Goal: Transaction & Acquisition: Purchase product/service

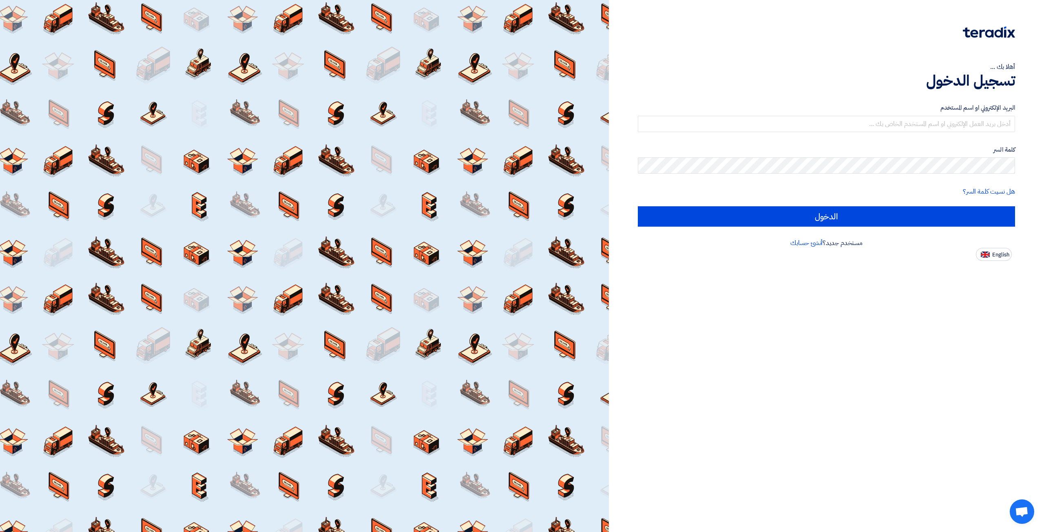
click at [915, 111] on label "البريد الإلكتروني او اسم المستخدم" at bounding box center [826, 107] width 377 height 9
click at [913, 126] on input "text" at bounding box center [826, 124] width 377 height 16
type input "[EMAIL_ADDRESS][DOMAIN_NAME]"
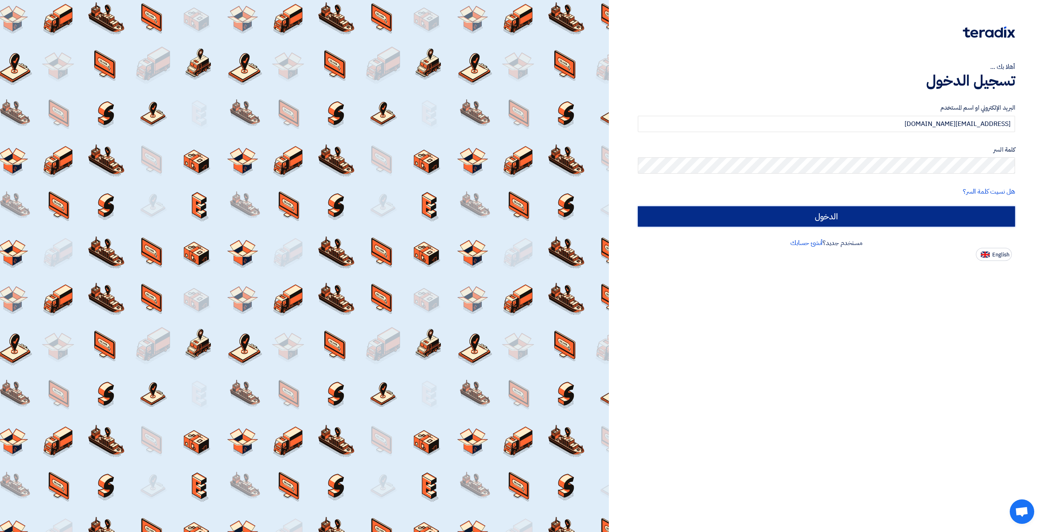
click at [868, 213] on input "الدخول" at bounding box center [826, 216] width 377 height 20
type input "Sign in"
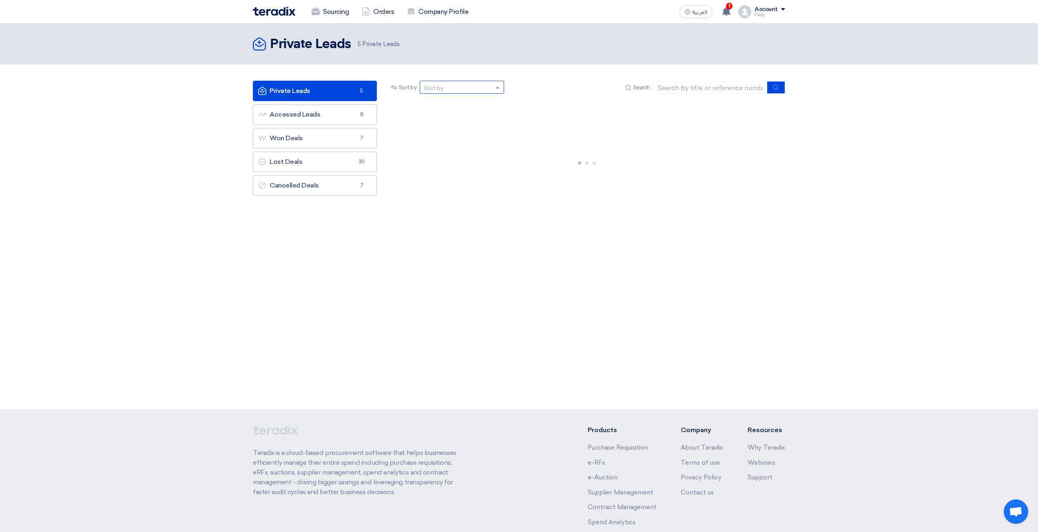
click at [493, 89] on div "Sort by" at bounding box center [456, 87] width 73 height 10
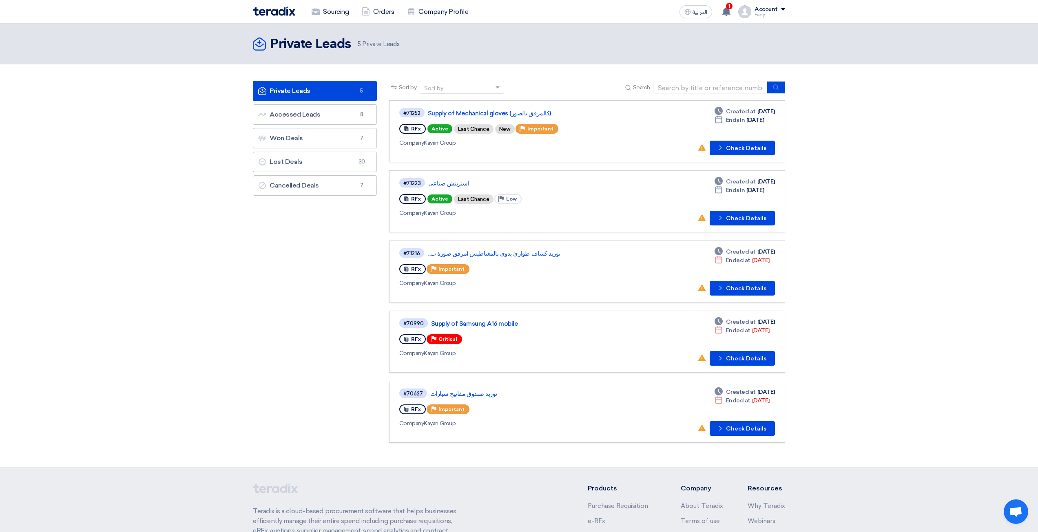
click at [493, 89] on div "Sort by" at bounding box center [456, 87] width 73 height 10
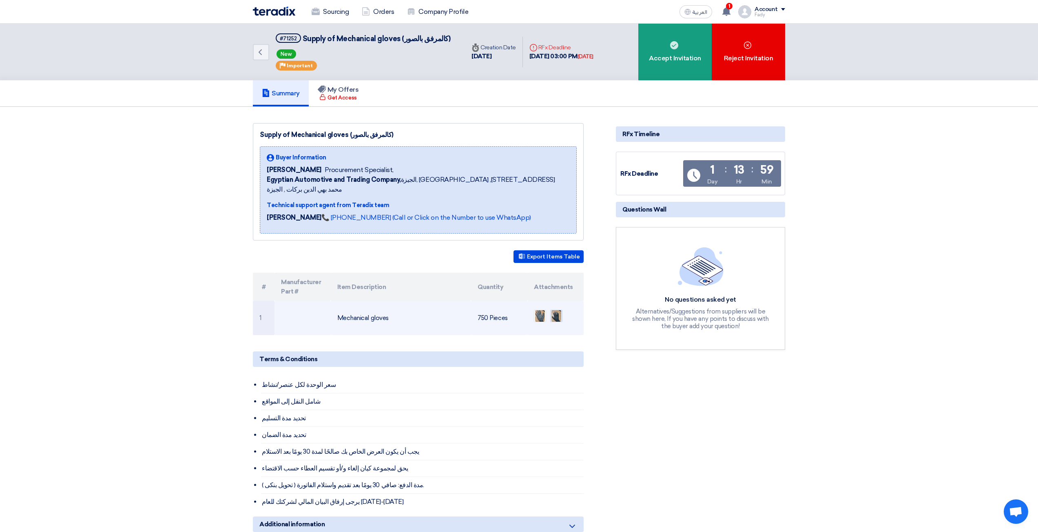
click at [562, 309] on img at bounding box center [556, 316] width 11 height 15
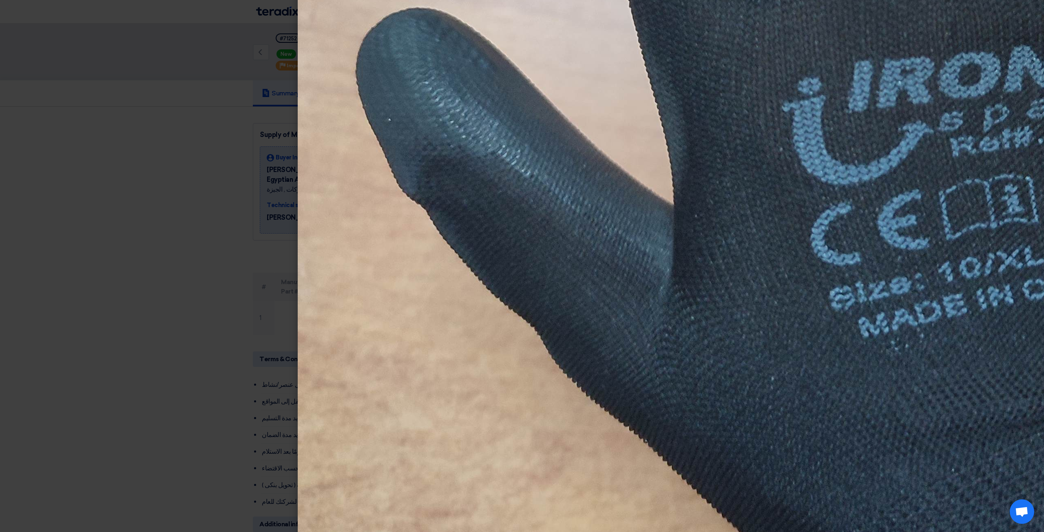
scroll to position [856, 0]
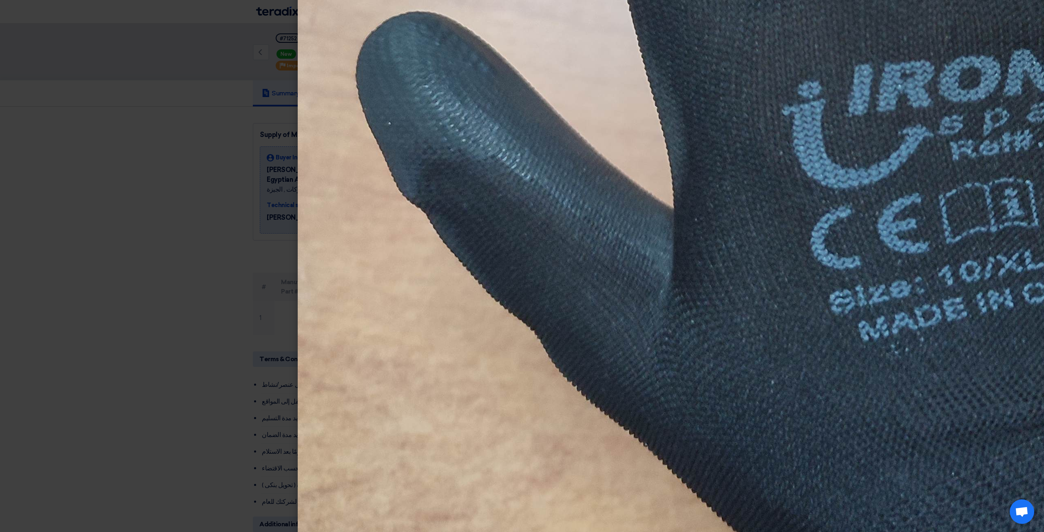
drag, startPoint x: 0, startPoint y: 188, endPoint x: 11, endPoint y: 188, distance: 11.0
click at [1, 188] on modal-container at bounding box center [522, 266] width 1044 height 532
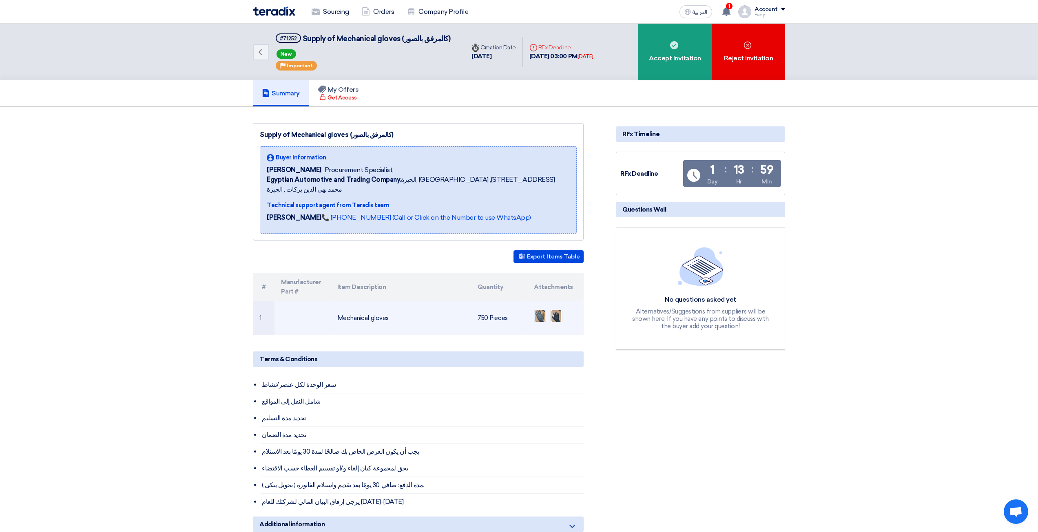
click at [543, 309] on img at bounding box center [539, 316] width 11 height 15
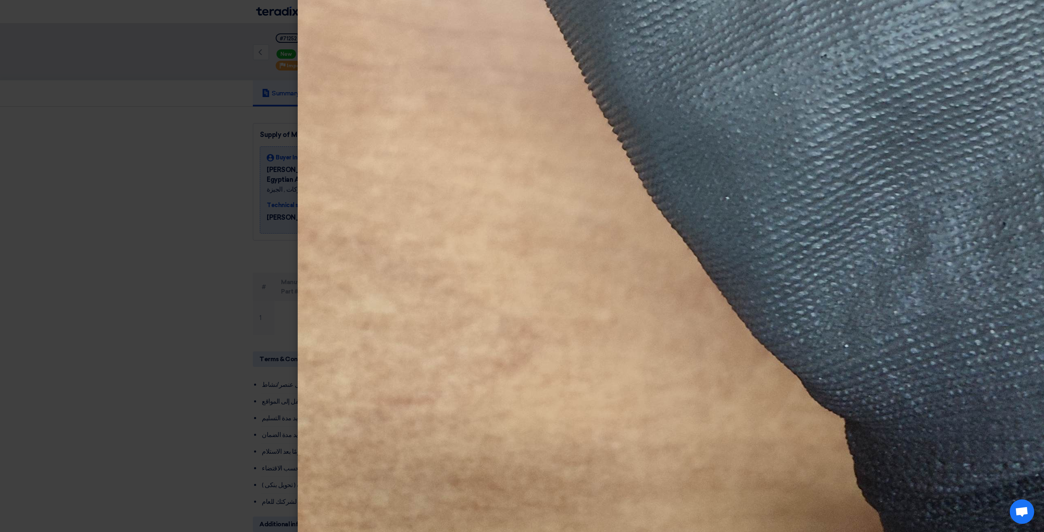
scroll to position [1020, 0]
click at [222, 237] on modal-container at bounding box center [522, 266] width 1044 height 532
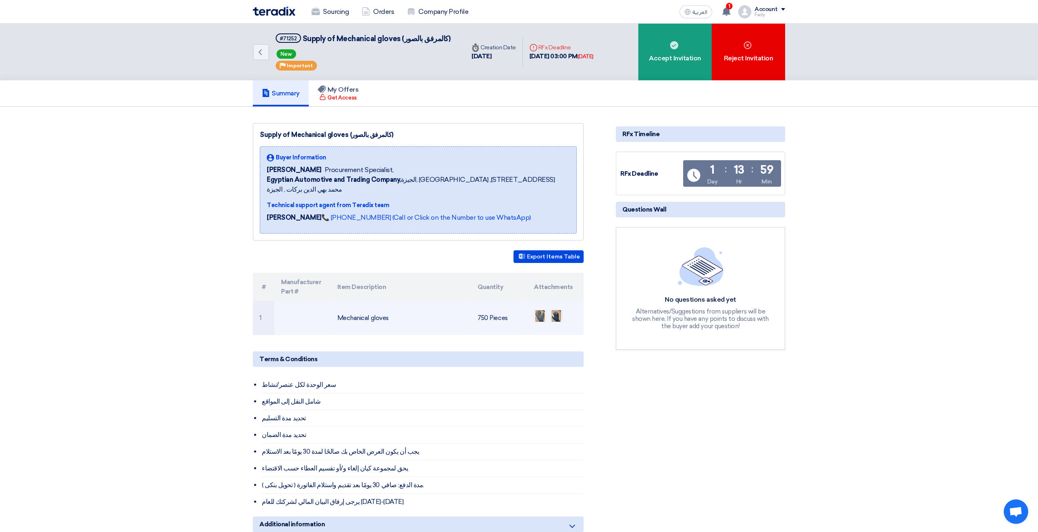
click at [367, 307] on td "Mechanical gloves" at bounding box center [401, 318] width 141 height 34
copy tr "Mechanical gloves"
click at [556, 309] on img at bounding box center [556, 316] width 11 height 15
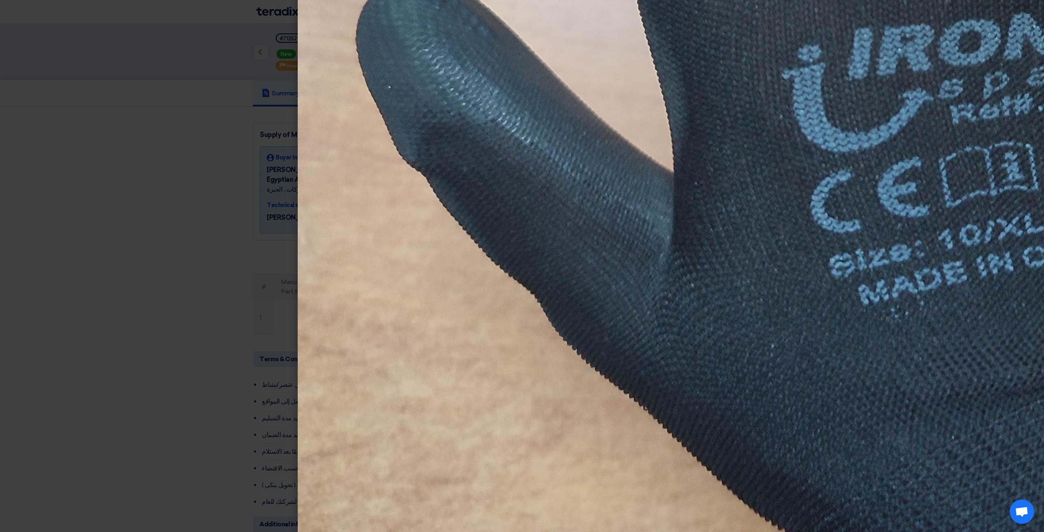
scroll to position [856, 0]
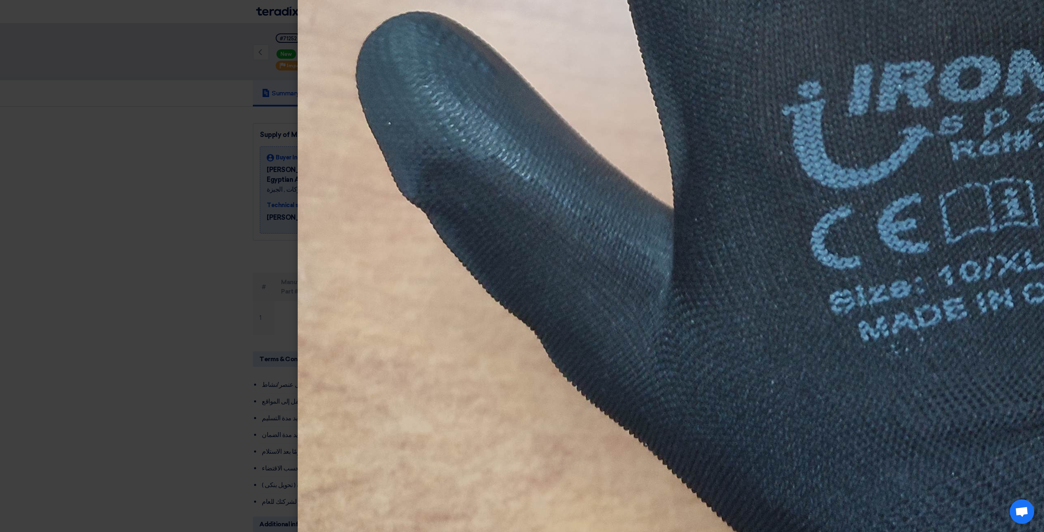
click at [219, 405] on modal-container at bounding box center [522, 266] width 1044 height 532
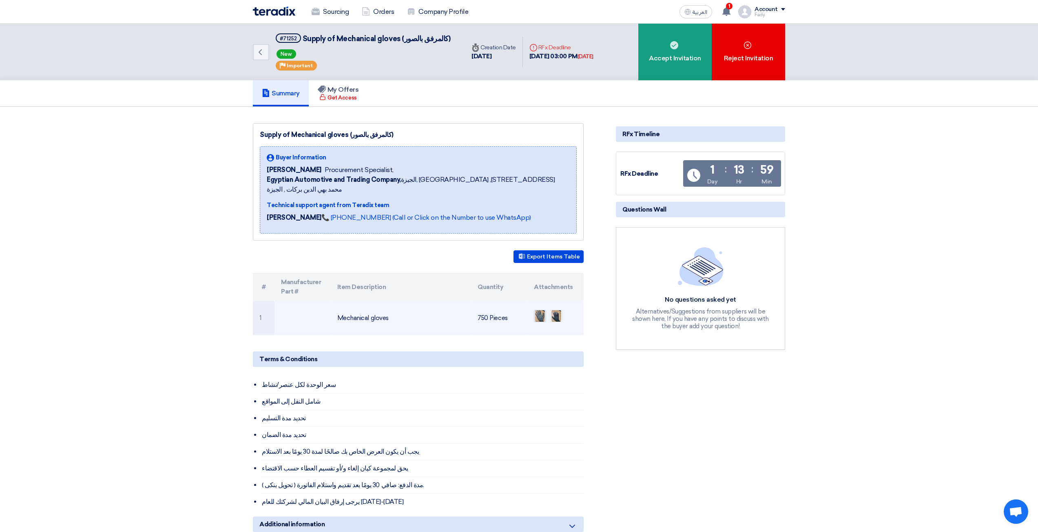
click at [535, 309] on img at bounding box center [539, 316] width 11 height 15
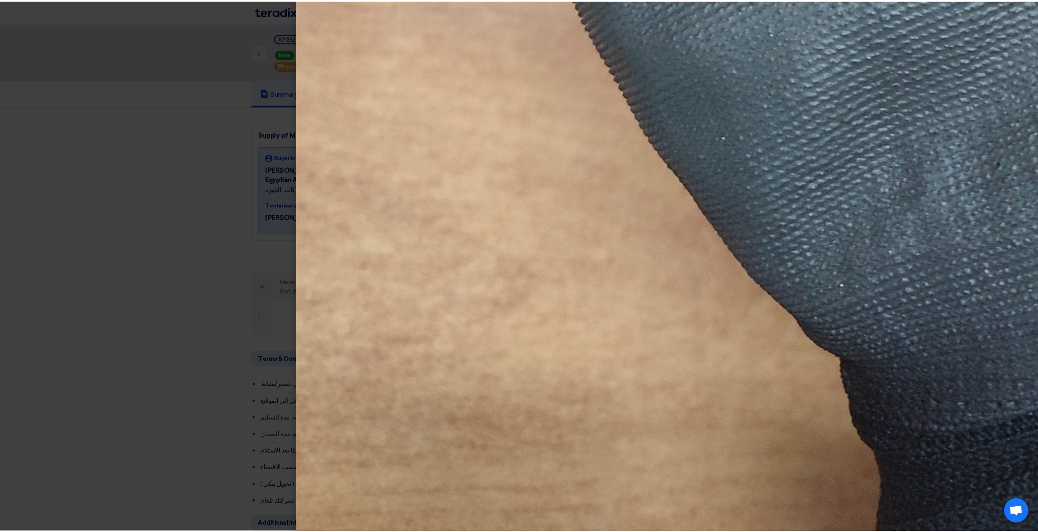
scroll to position [1126, 0]
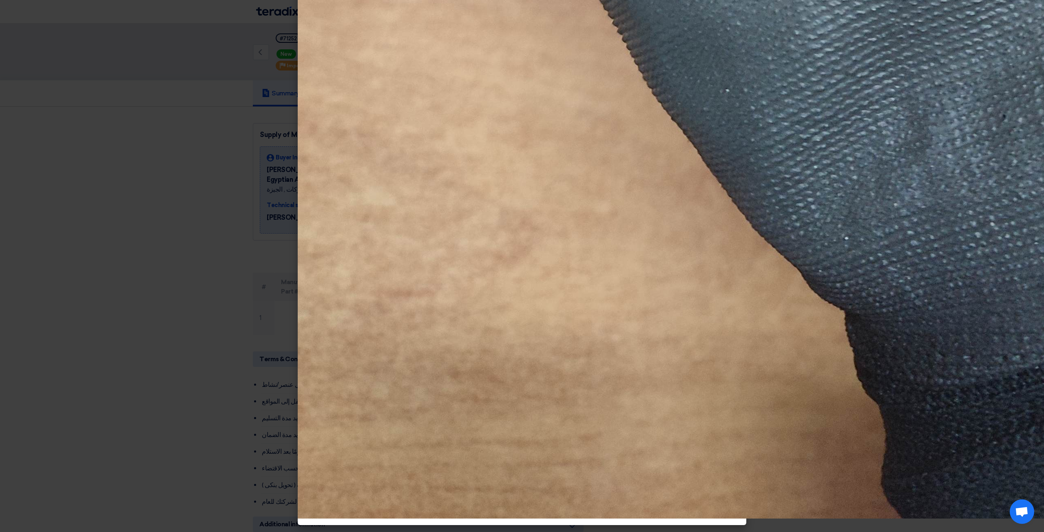
drag, startPoint x: 49, startPoint y: 207, endPoint x: 82, endPoint y: 211, distance: 33.6
click at [47, 206] on modal-container at bounding box center [522, 266] width 1044 height 532
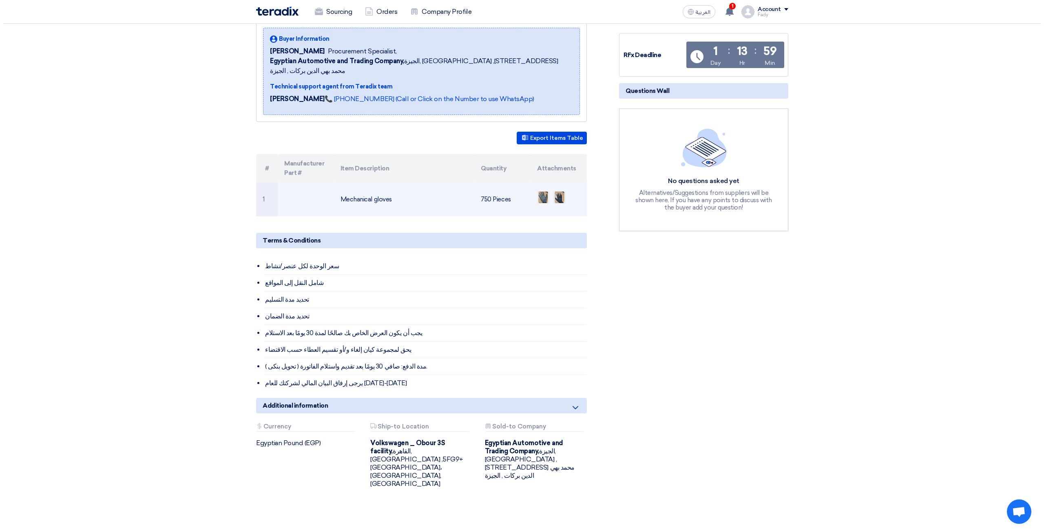
scroll to position [204, 0]
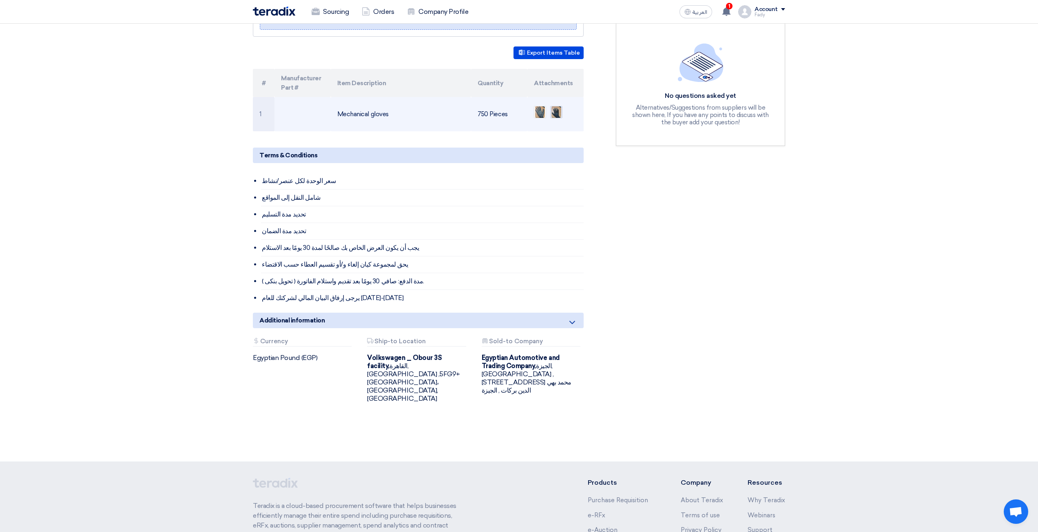
click at [560, 105] on img at bounding box center [556, 112] width 11 height 15
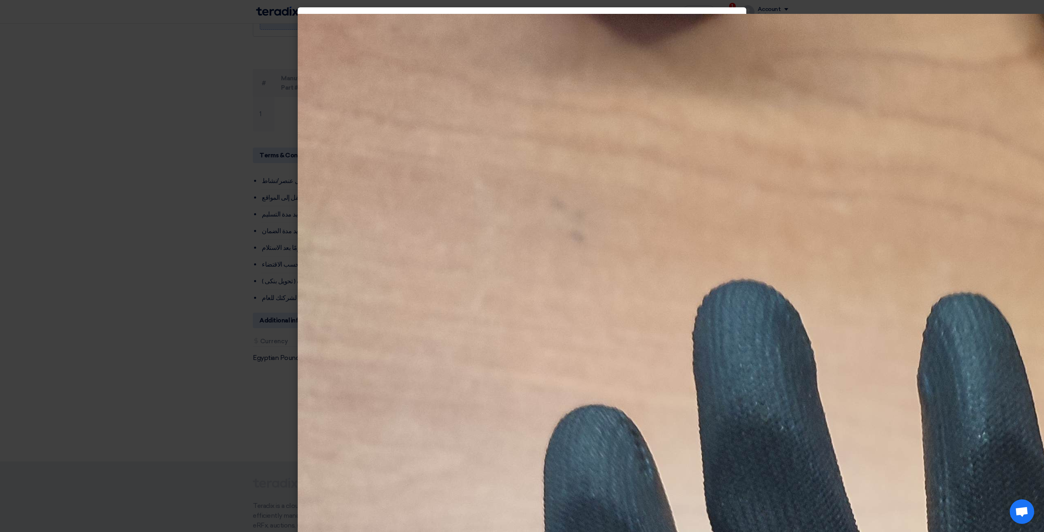
click at [1021, 515] on span "Open chat" at bounding box center [1021, 512] width 13 height 11
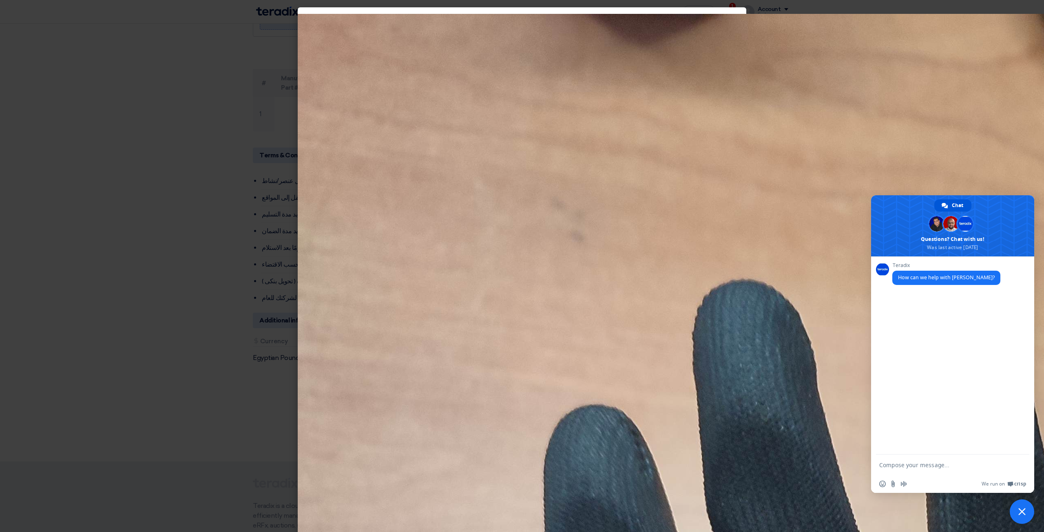
click at [1020, 518] on span "Close chat" at bounding box center [1022, 512] width 24 height 24
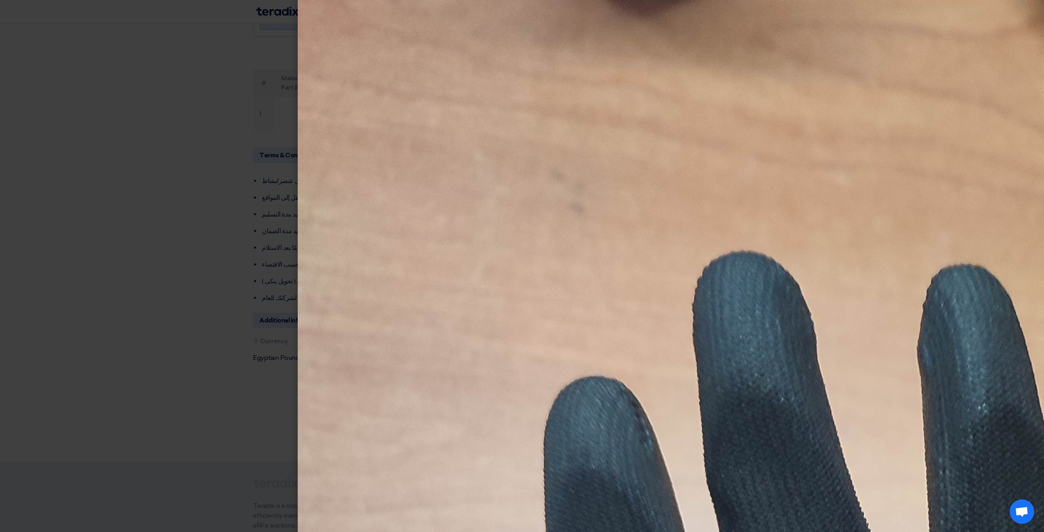
scroll to position [163, 0]
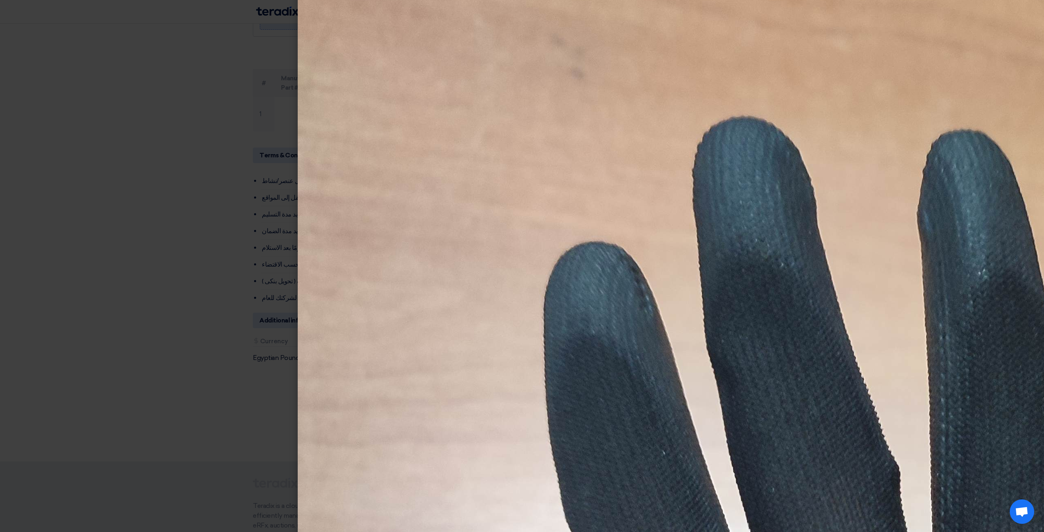
click at [91, 231] on modal-container at bounding box center [522, 266] width 1044 height 532
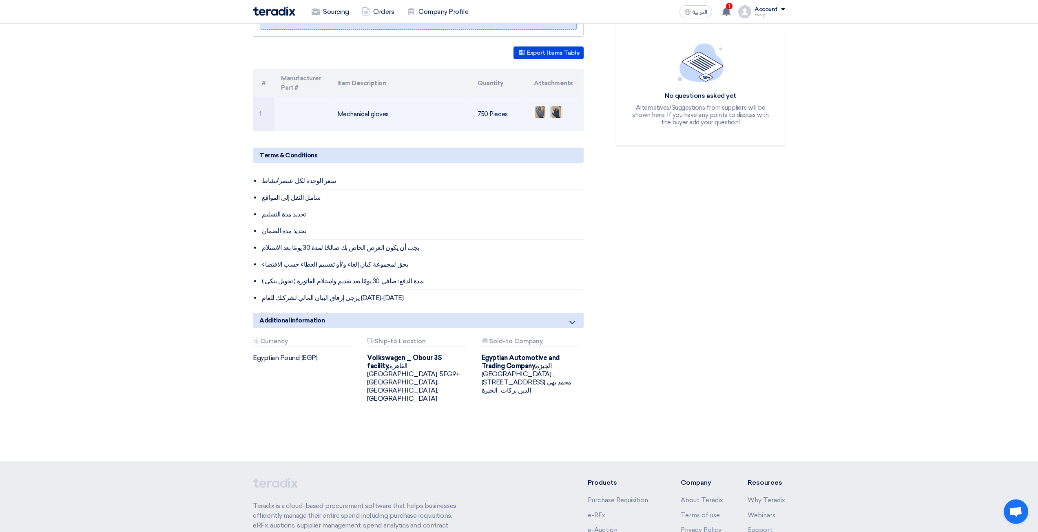
click at [558, 106] on img at bounding box center [556, 112] width 11 height 15
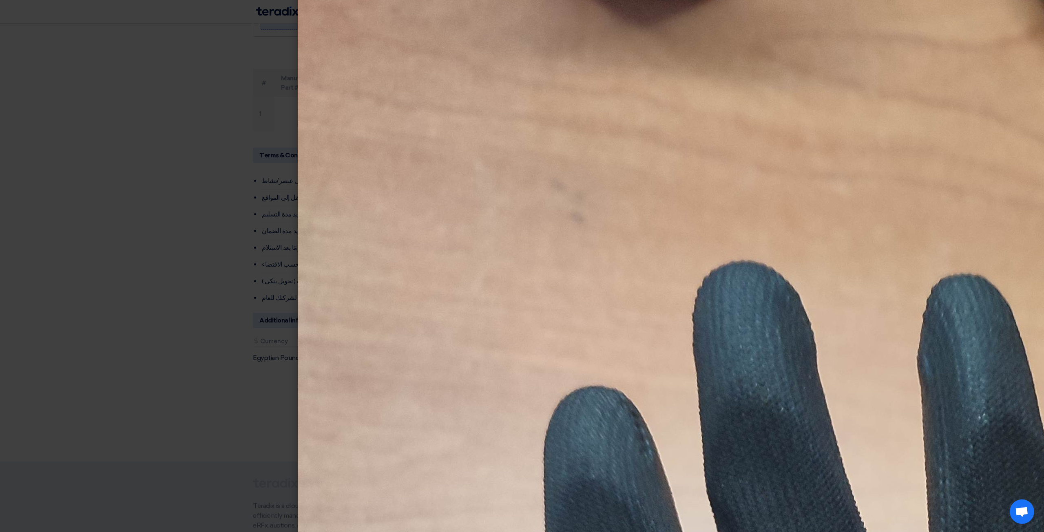
scroll to position [122, 0]
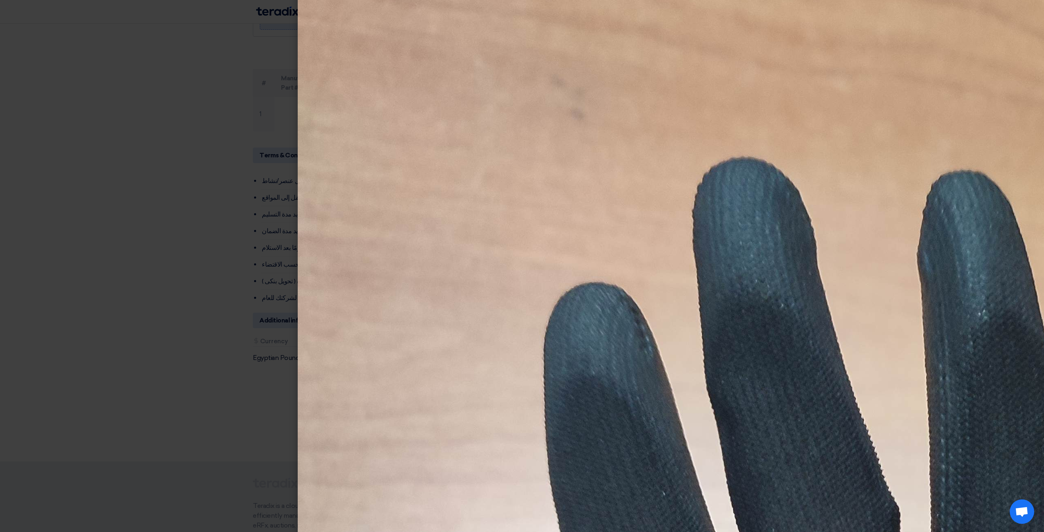
click at [51, 162] on modal-container at bounding box center [522, 266] width 1044 height 532
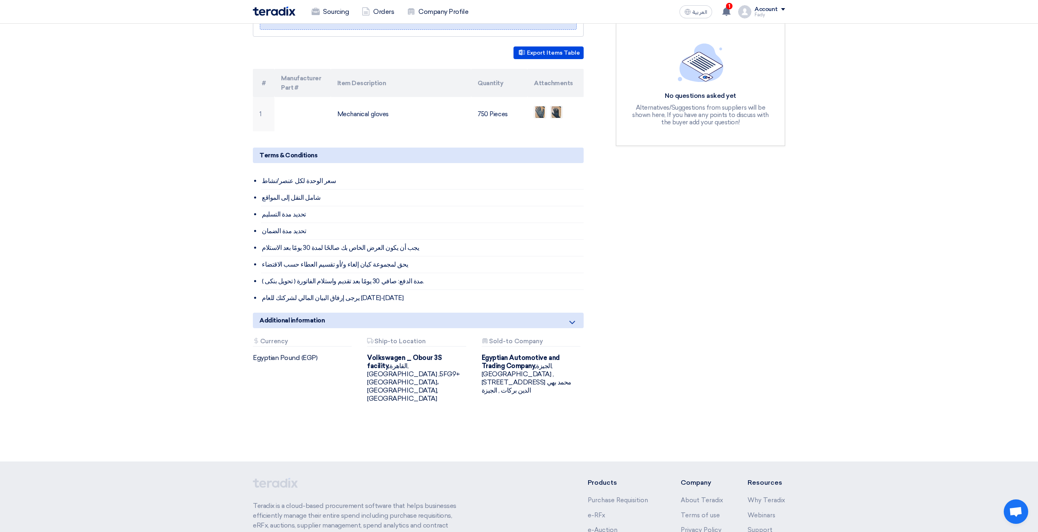
click at [414, 338] on div "Attachments Ship-to Location" at bounding box center [416, 342] width 99 height 9
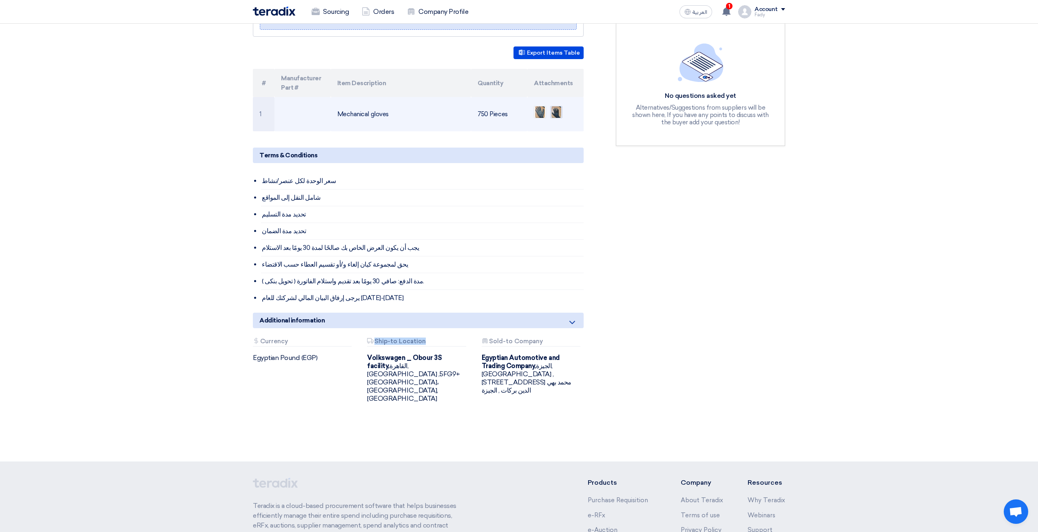
click at [559, 105] on img at bounding box center [556, 112] width 11 height 15
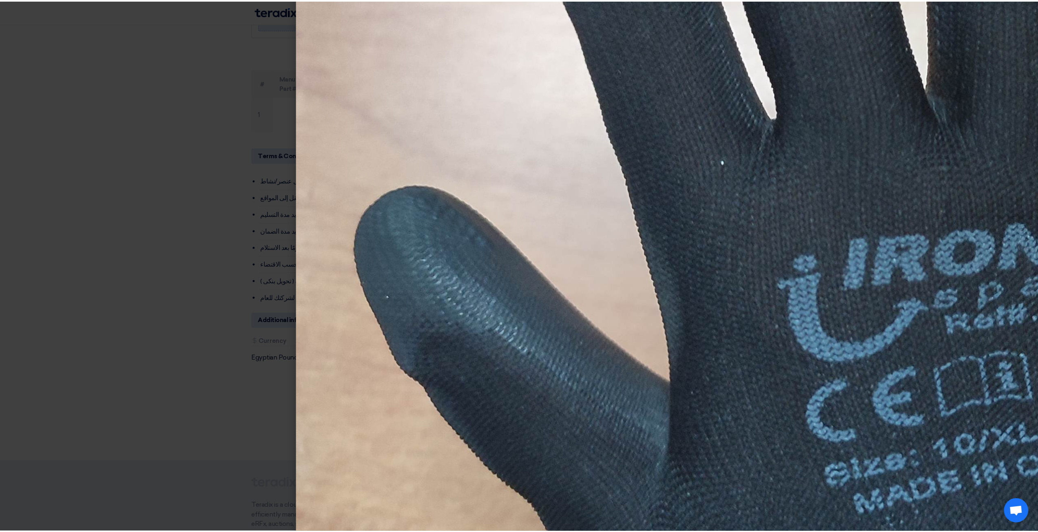
scroll to position [734, 0]
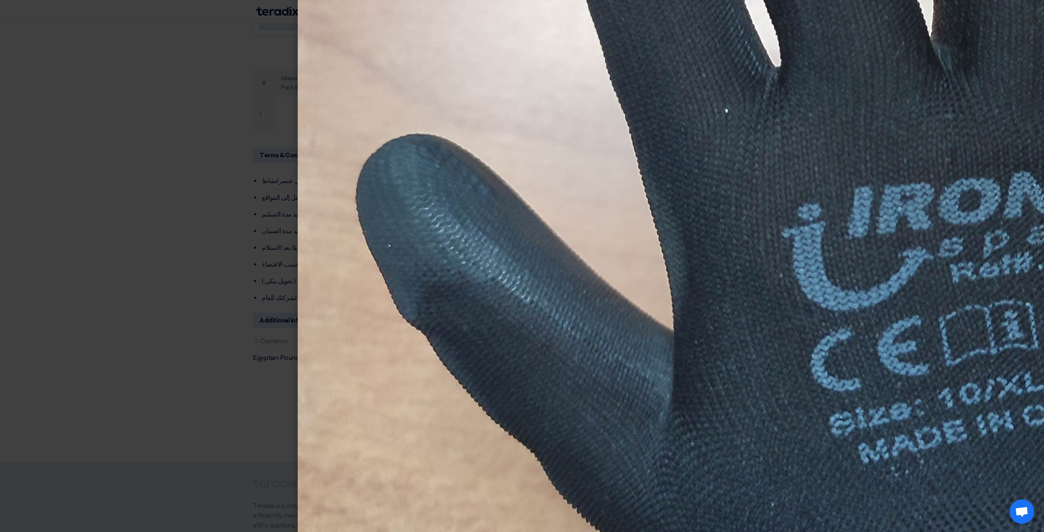
click at [937, 122] on img at bounding box center [909, 95] width 1223 height 1631
click at [858, 238] on img at bounding box center [909, 95] width 1223 height 1631
click at [150, 417] on modal-container at bounding box center [522, 266] width 1044 height 532
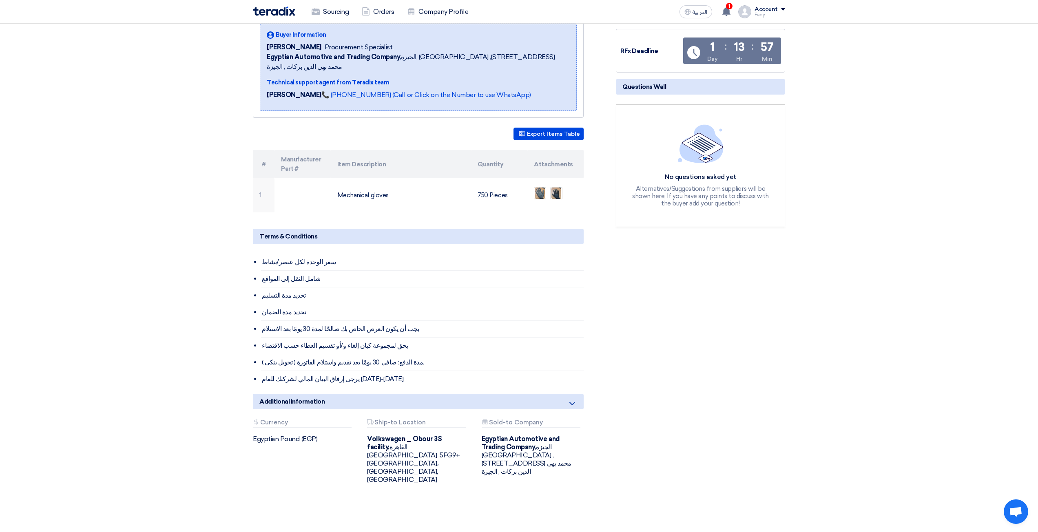
scroll to position [122, 0]
click at [562, 186] on img at bounding box center [556, 193] width 11 height 15
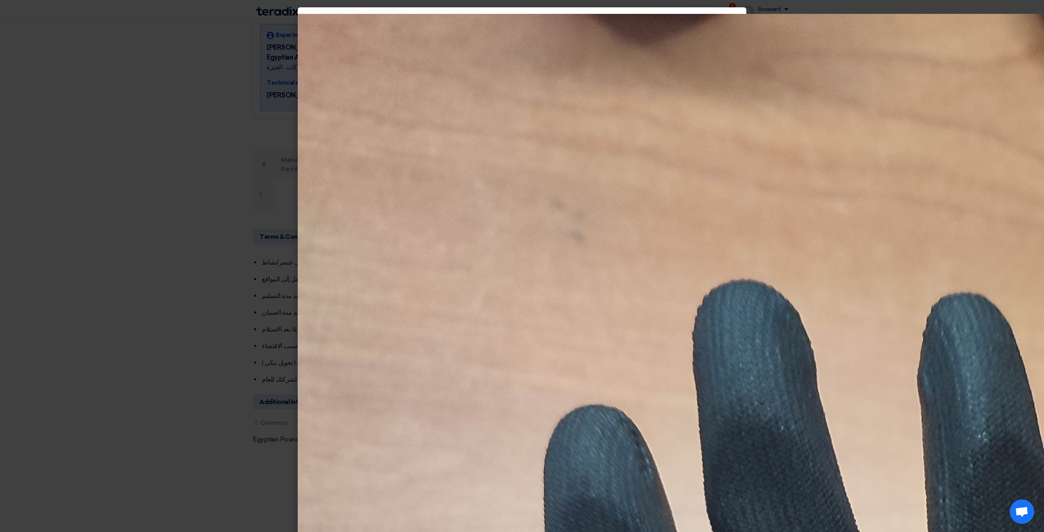
click at [185, 354] on modal-container at bounding box center [522, 266] width 1044 height 532
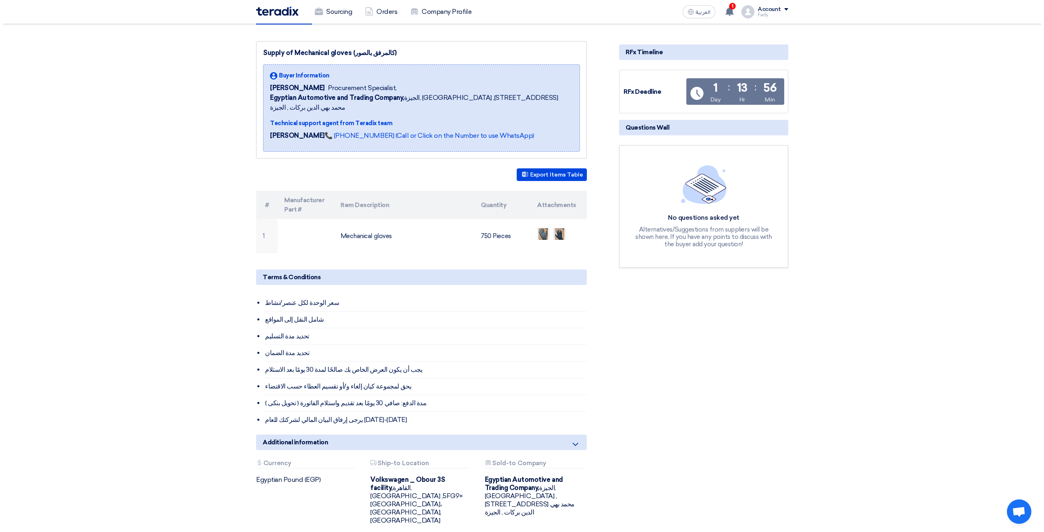
scroll to position [41, 0]
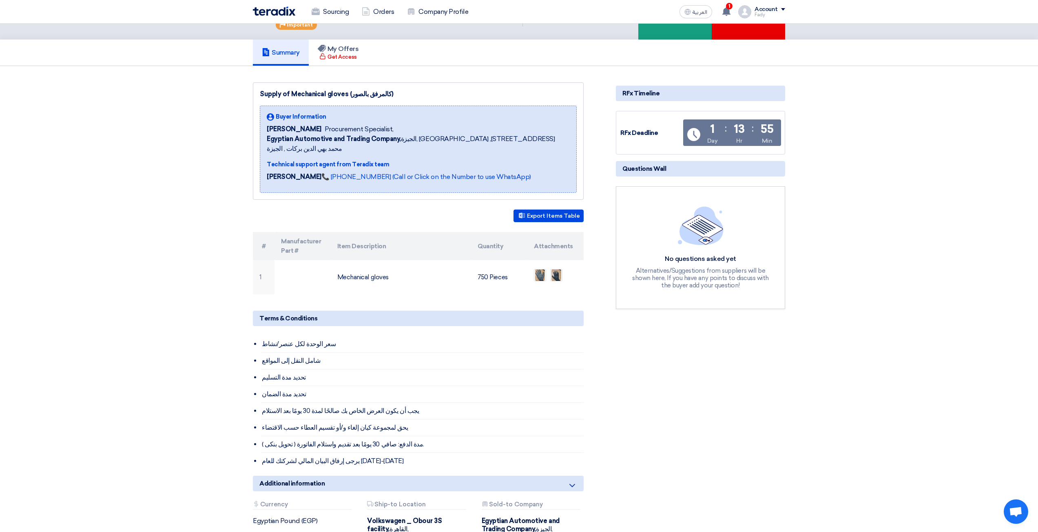
click at [573, 369] on li "تحديد مدة التسليم" at bounding box center [422, 377] width 323 height 17
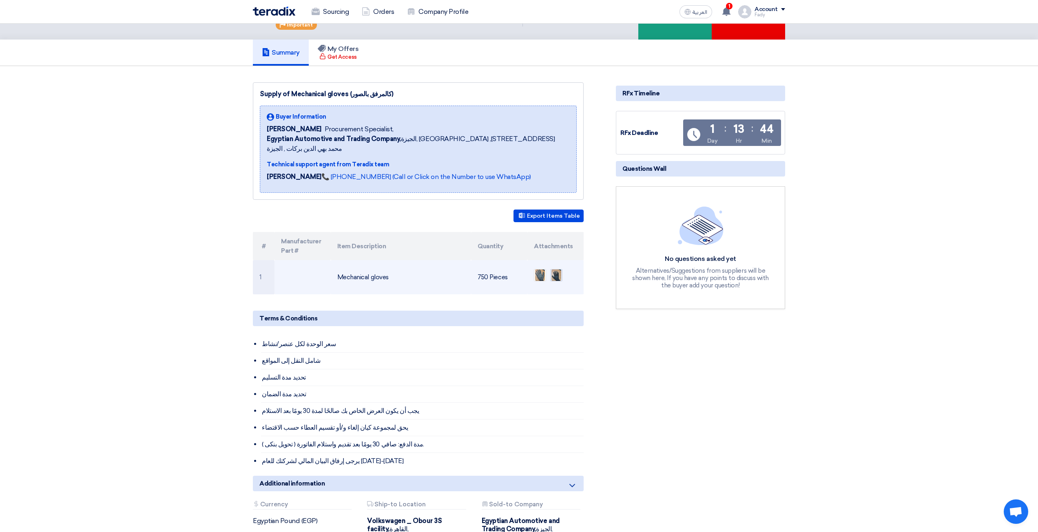
click at [553, 268] on img at bounding box center [556, 275] width 11 height 15
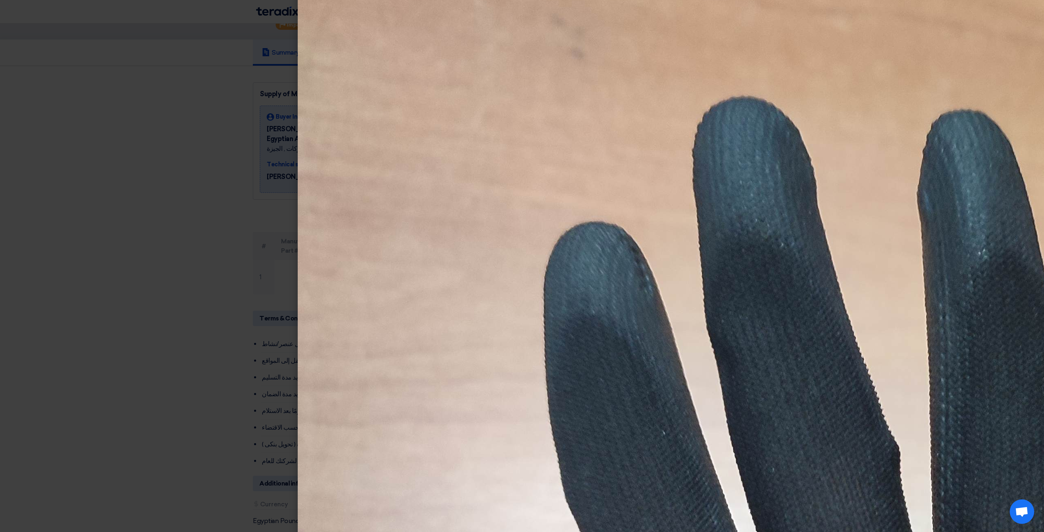
scroll to position [204, 0]
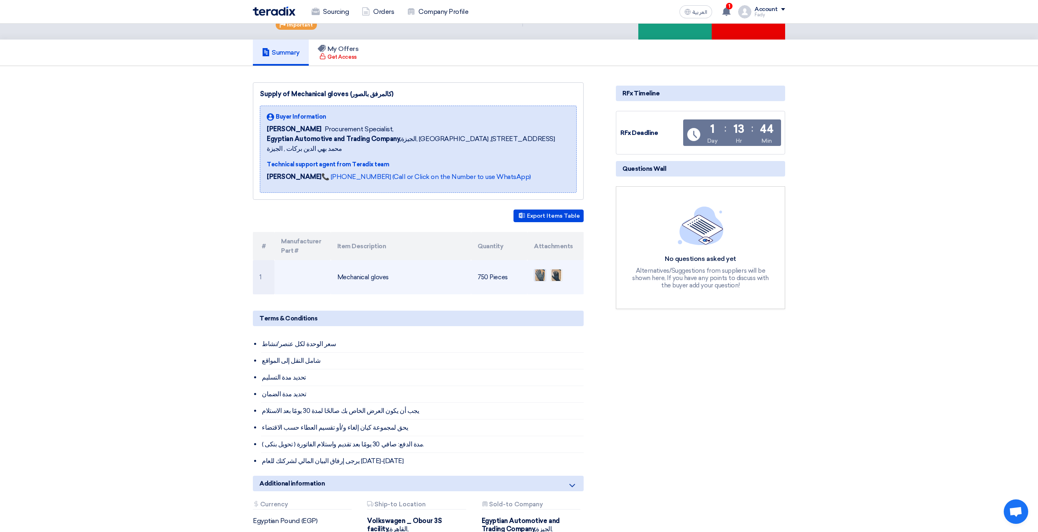
click at [542, 268] on img at bounding box center [539, 275] width 11 height 15
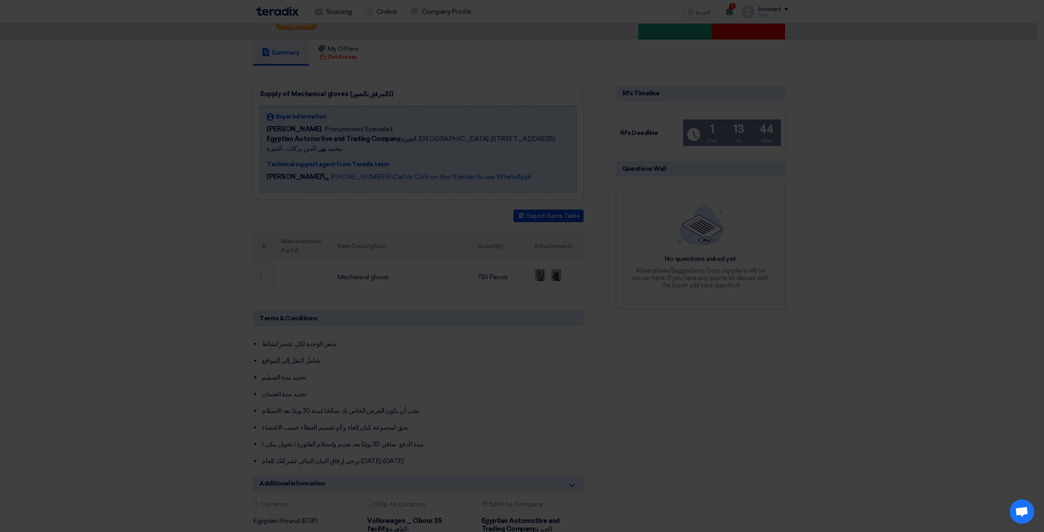
scroll to position [245, 0]
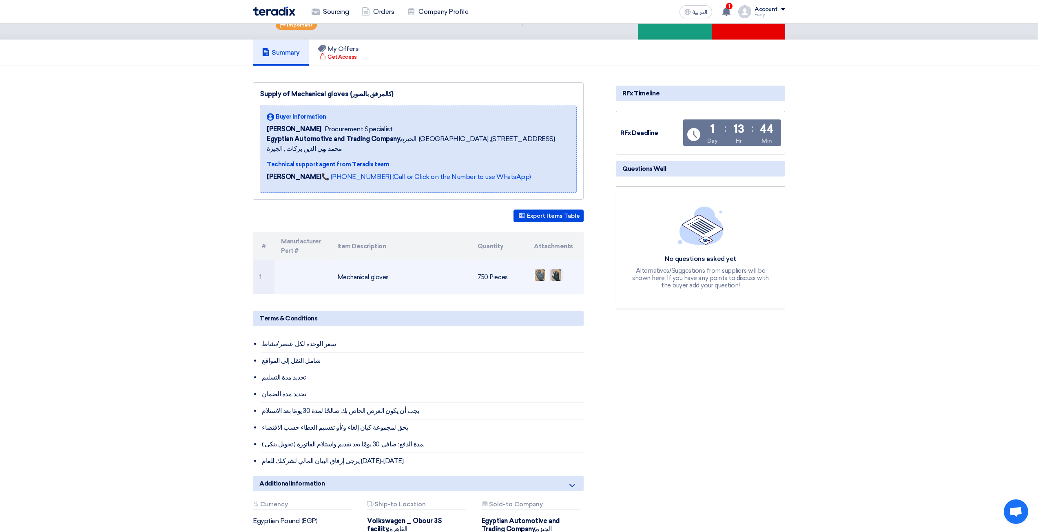
click at [556, 268] on img at bounding box center [556, 275] width 11 height 15
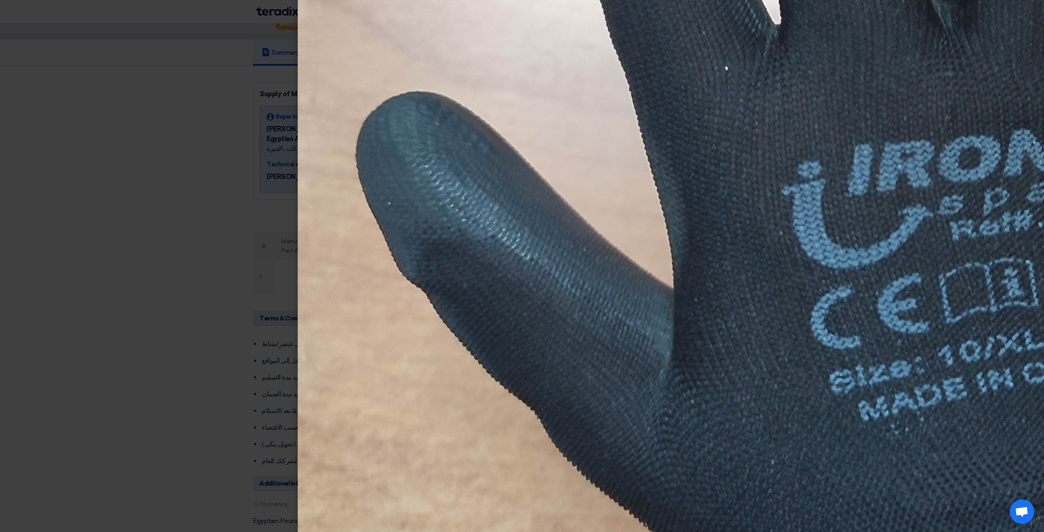
scroll to position [856, 0]
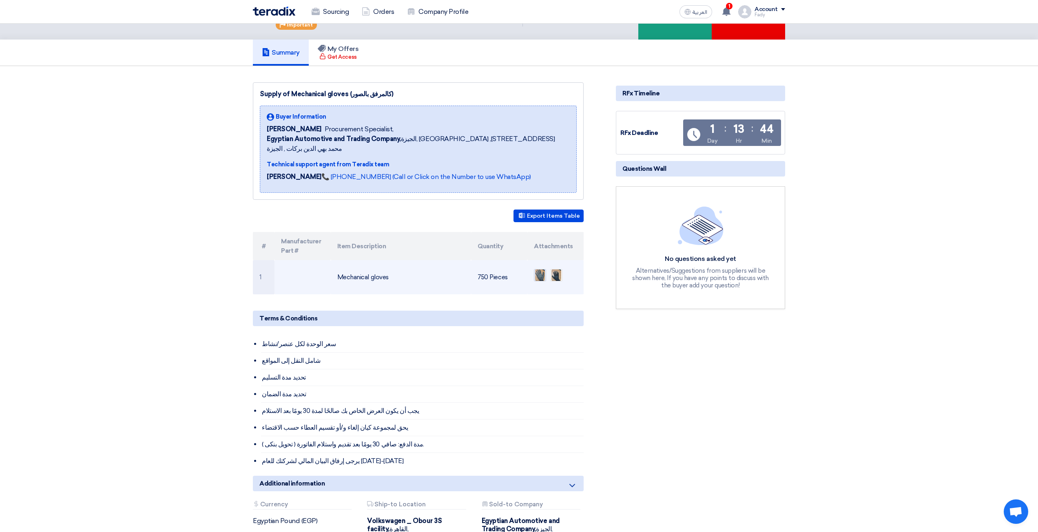
click at [539, 268] on img at bounding box center [539, 275] width 11 height 15
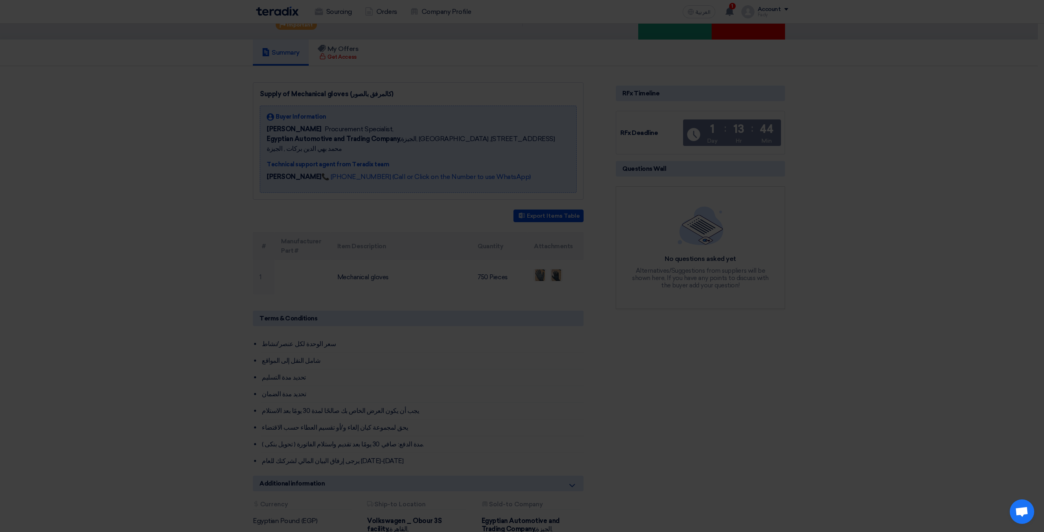
scroll to position [1126, 0]
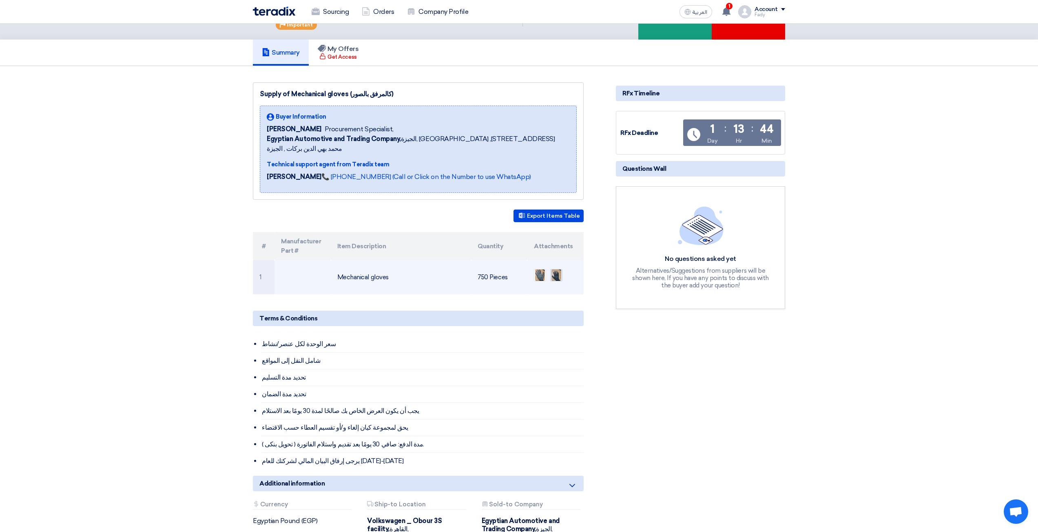
click at [553, 268] on img at bounding box center [556, 275] width 11 height 15
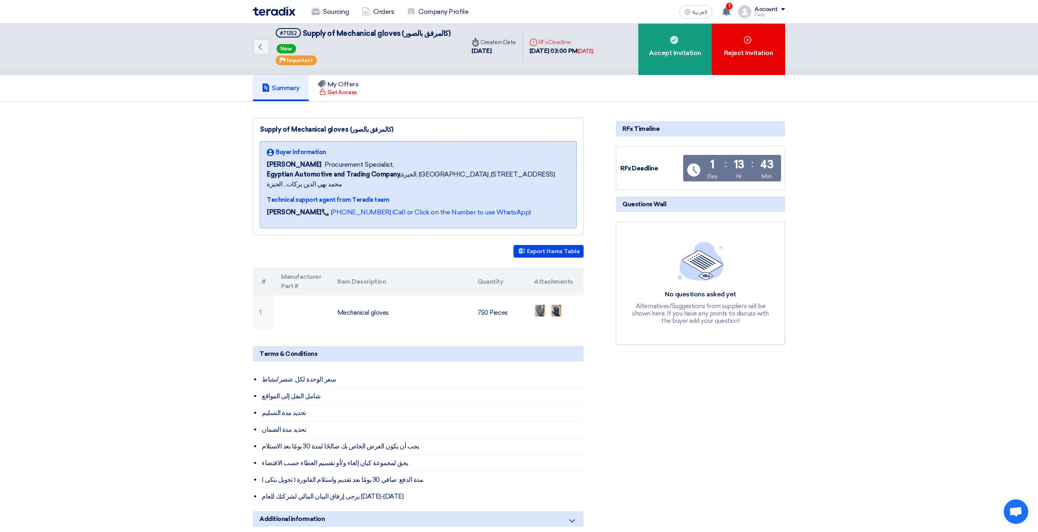
scroll to position [0, 0]
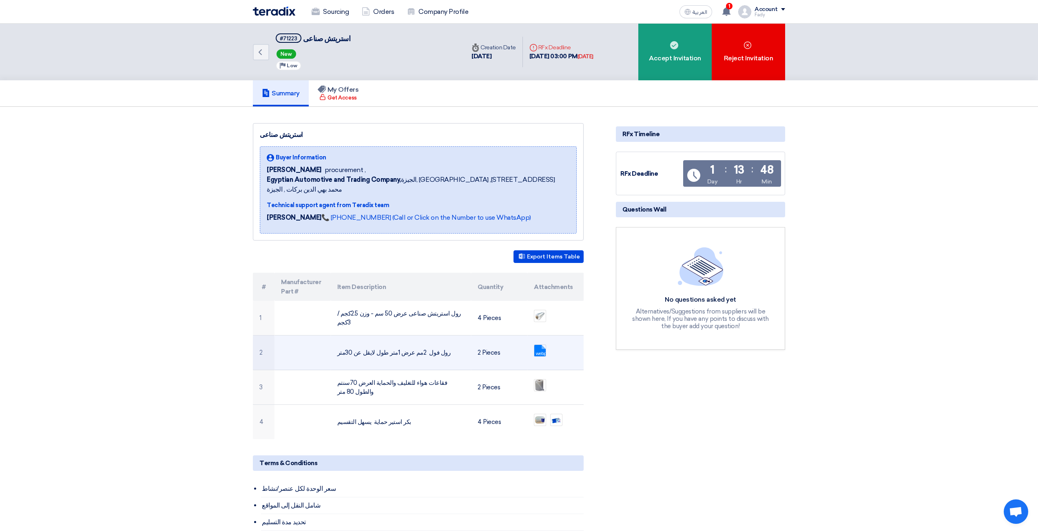
click at [428, 343] on td "رول فول 2مم عرض 1متر طول لايقل عن 30متر" at bounding box center [401, 353] width 141 height 35
click at [427, 351] on td "رول فول 2مم عرض 1متر طول لايقل عن 30متر" at bounding box center [401, 353] width 141 height 35
click at [434, 341] on td "رول فول 2مم عرض 1متر طول لايقل عن 30متر" at bounding box center [401, 353] width 141 height 35
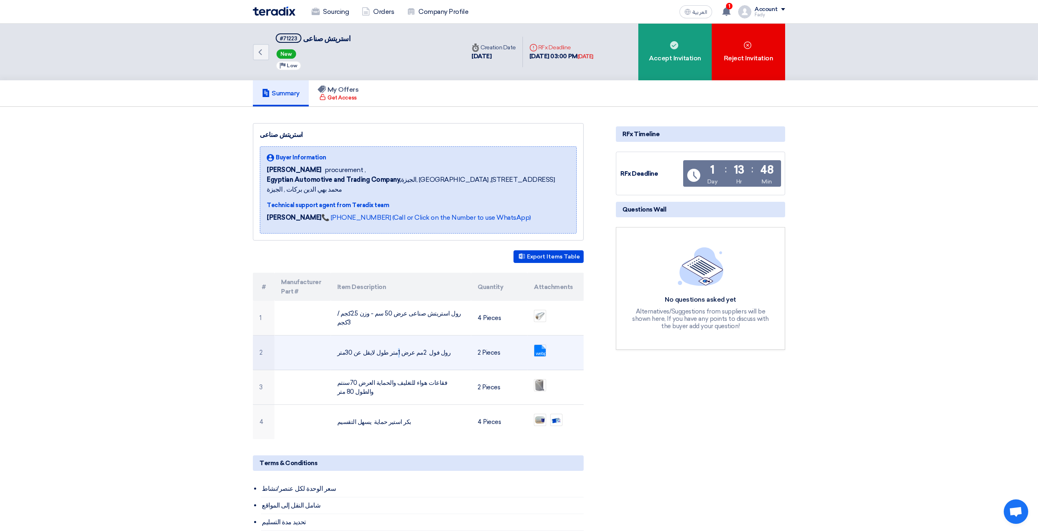
click at [434, 341] on td "رول فول 2مم عرض 1متر طول لايقل عن 30متر" at bounding box center [401, 353] width 141 height 35
click at [436, 351] on td "رول فول 2مم عرض 1متر طول لايقل عن 30متر" at bounding box center [401, 353] width 141 height 35
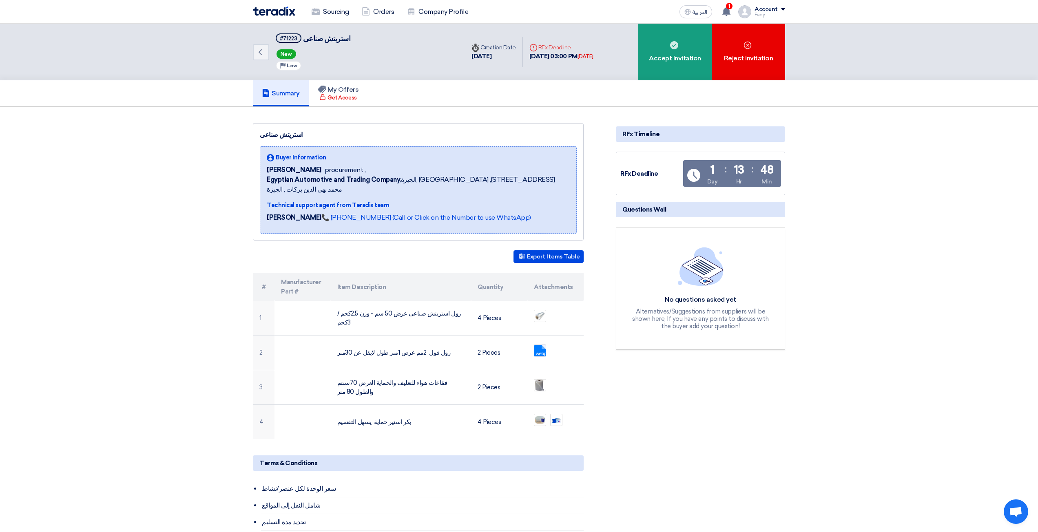
click at [491, 463] on div "Terms & Conditions سعر الوحدة لكل عنصر/نشاط شامل النقل إلى المواقع تحديد مدة ال…" at bounding box center [418, 535] width 331 height 159
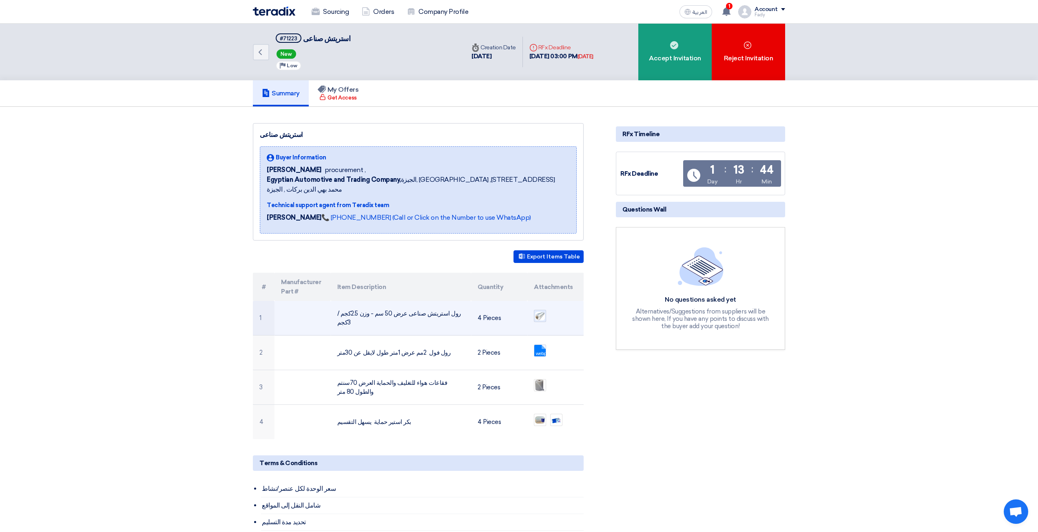
click at [535, 311] on img at bounding box center [539, 316] width 11 height 10
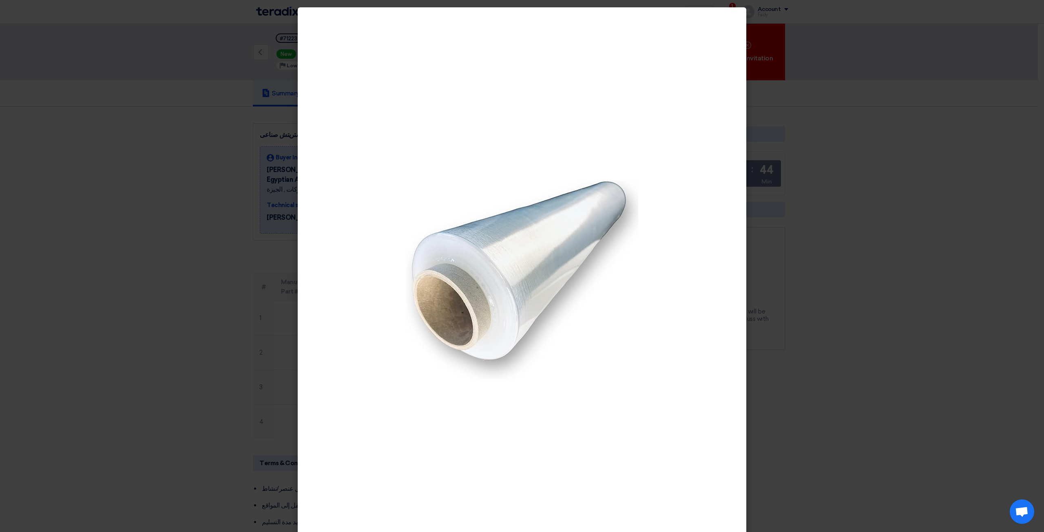
click at [877, 338] on modal-container at bounding box center [522, 266] width 1044 height 532
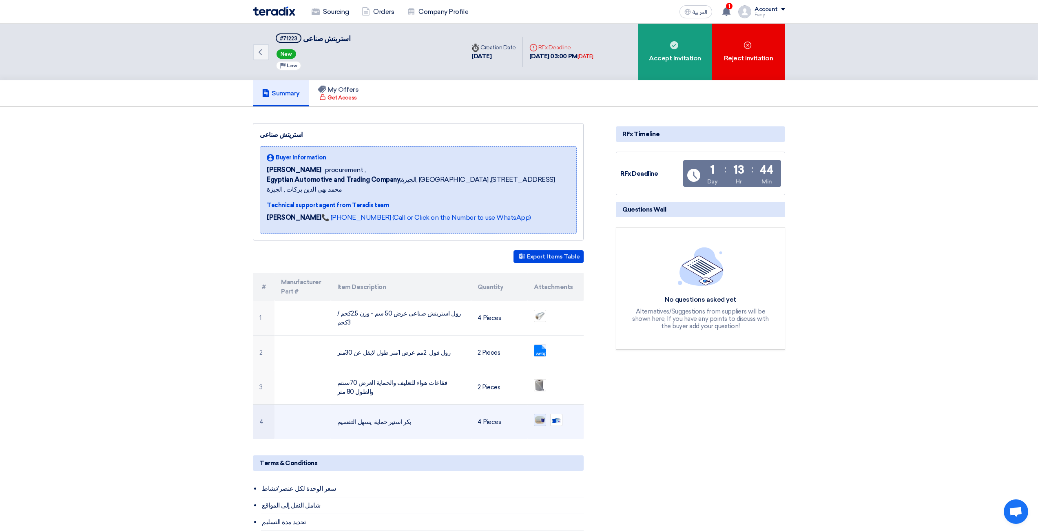
click at [537, 416] on img at bounding box center [539, 420] width 11 height 9
click at [560, 414] on img at bounding box center [556, 419] width 11 height 11
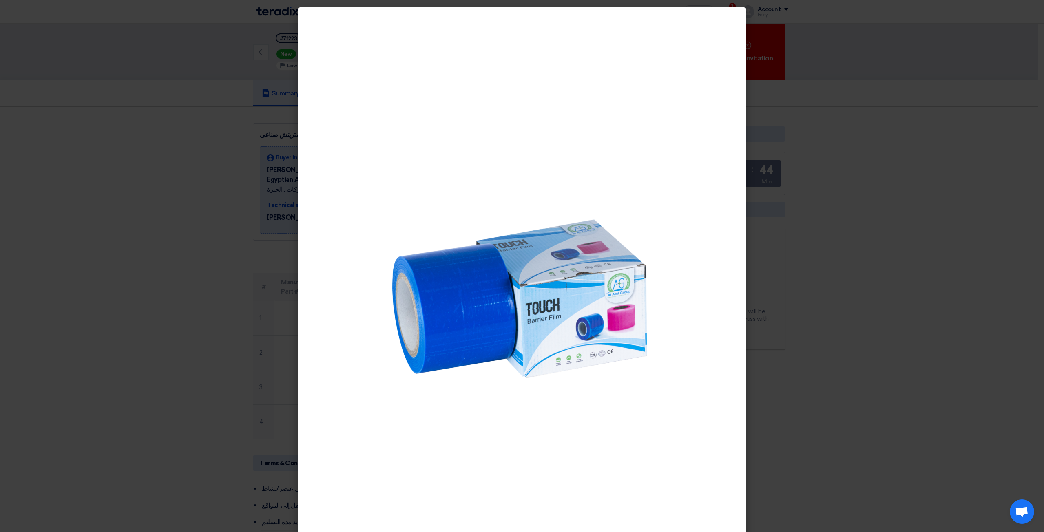
click at [813, 319] on modal-container at bounding box center [522, 266] width 1044 height 532
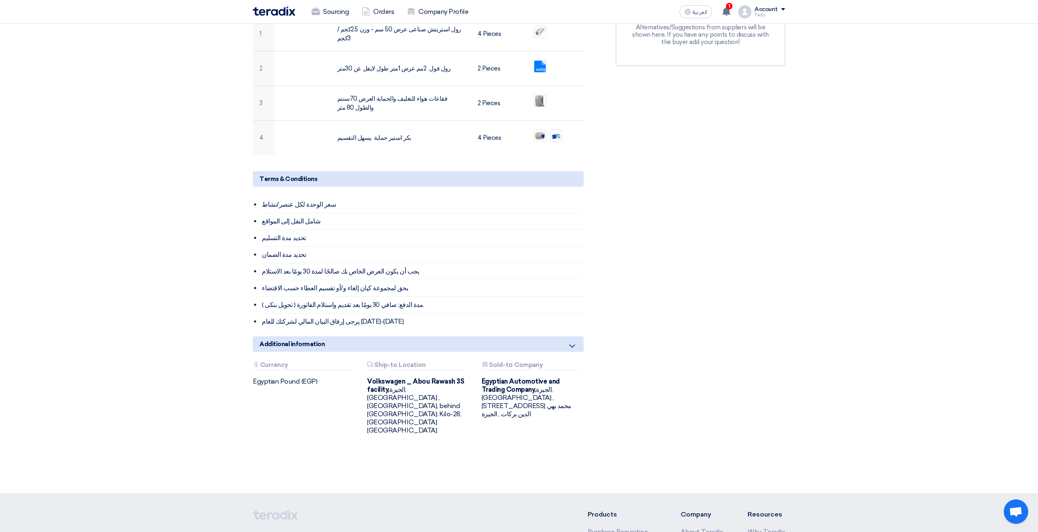
scroll to position [285, 0]
click at [445, 364] on div "Attachments Ship-to Location Volkswagen _ Abou Rawash 3S facility, [GEOGRAPHIC_…" at bounding box center [418, 397] width 102 height 73
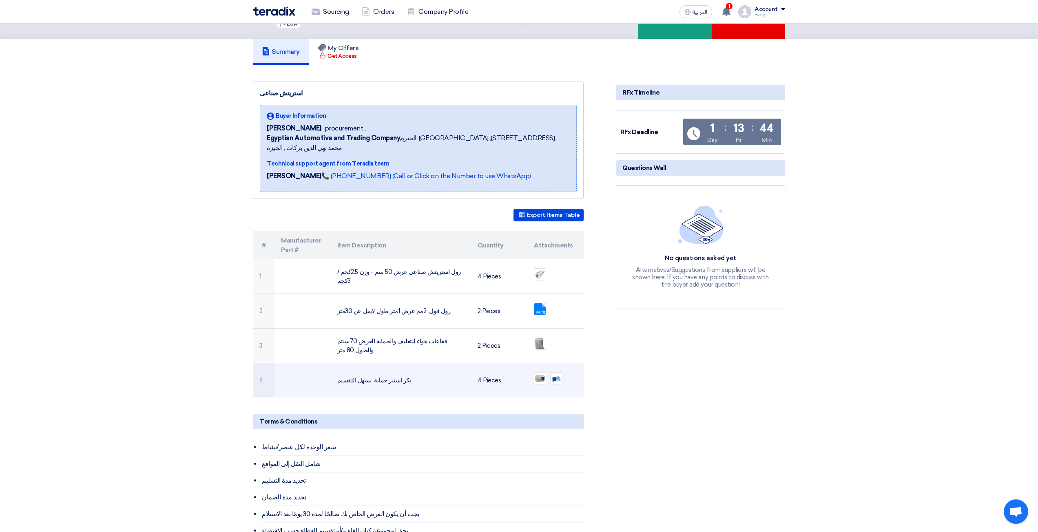
scroll to position [0, 0]
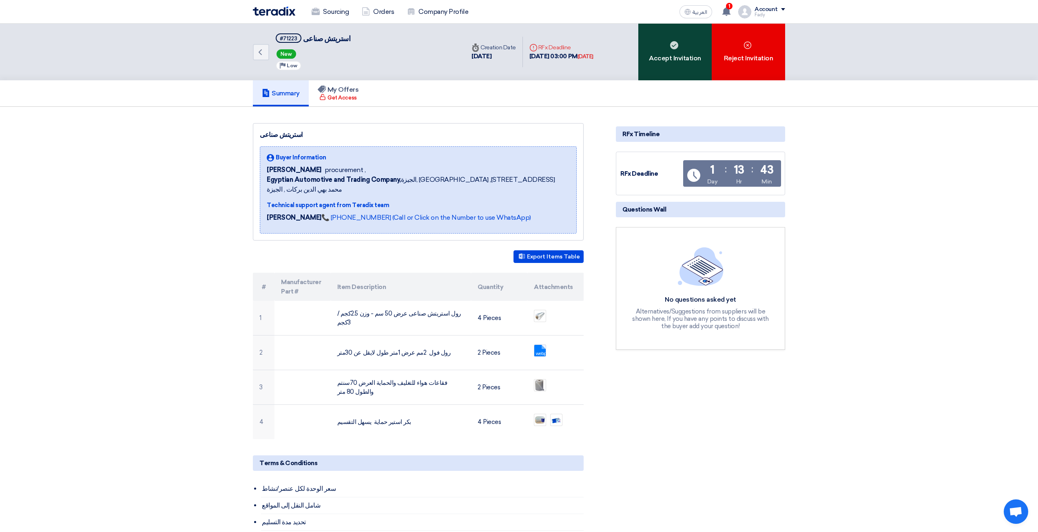
click at [677, 72] on div "Accept Invitation" at bounding box center [674, 52] width 73 height 57
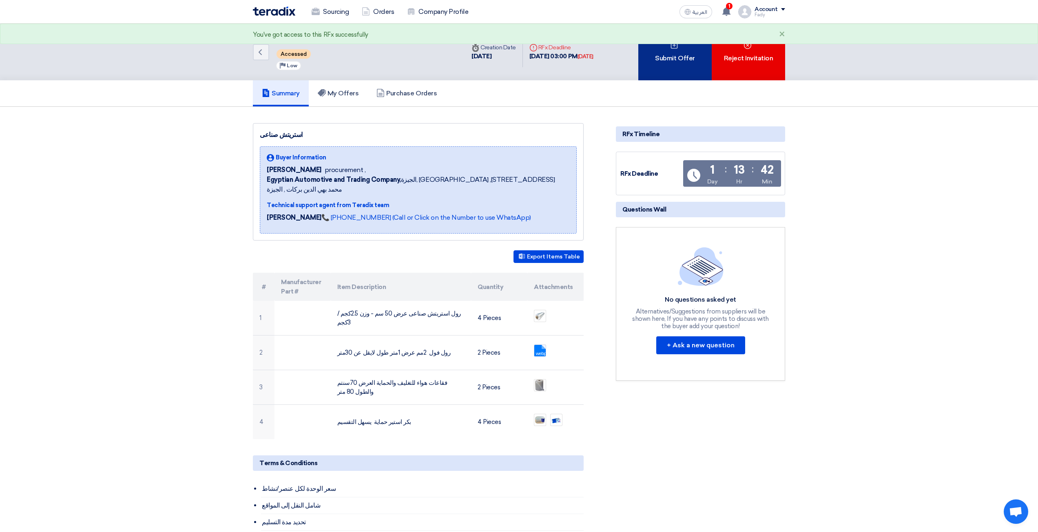
click at [671, 60] on div "Submit Offer" at bounding box center [674, 52] width 73 height 57
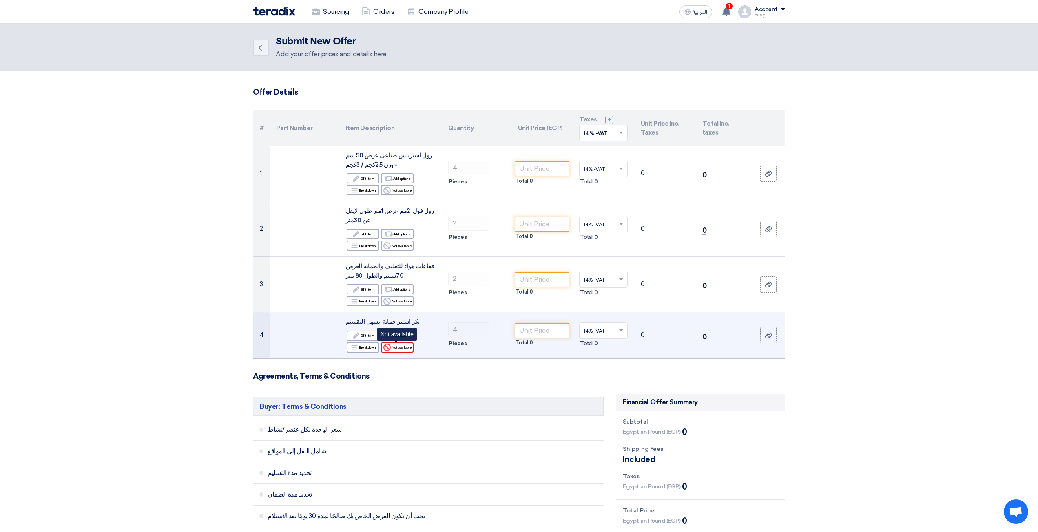
click at [409, 352] on div "Reject Not available" at bounding box center [397, 348] width 33 height 10
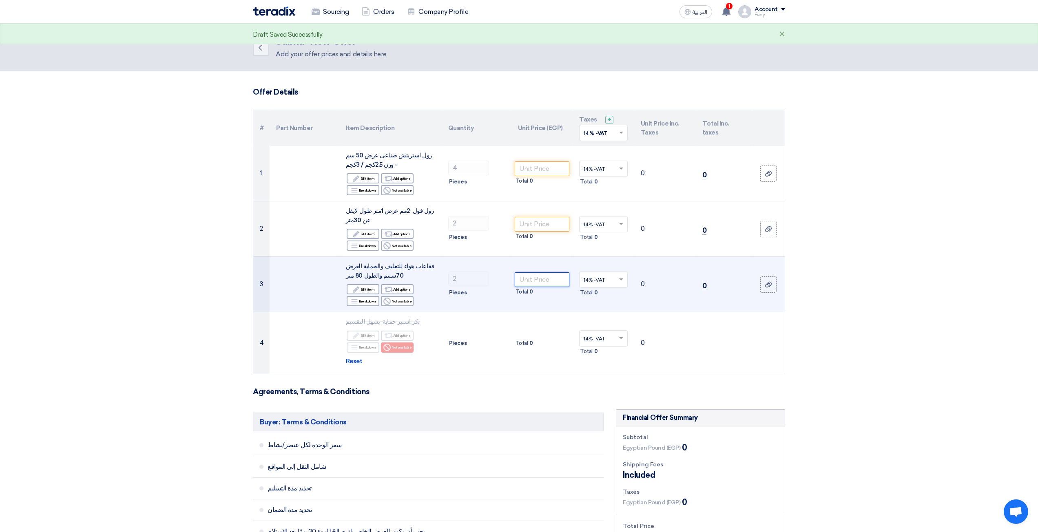
click at [557, 279] on input "number" at bounding box center [542, 279] width 55 height 15
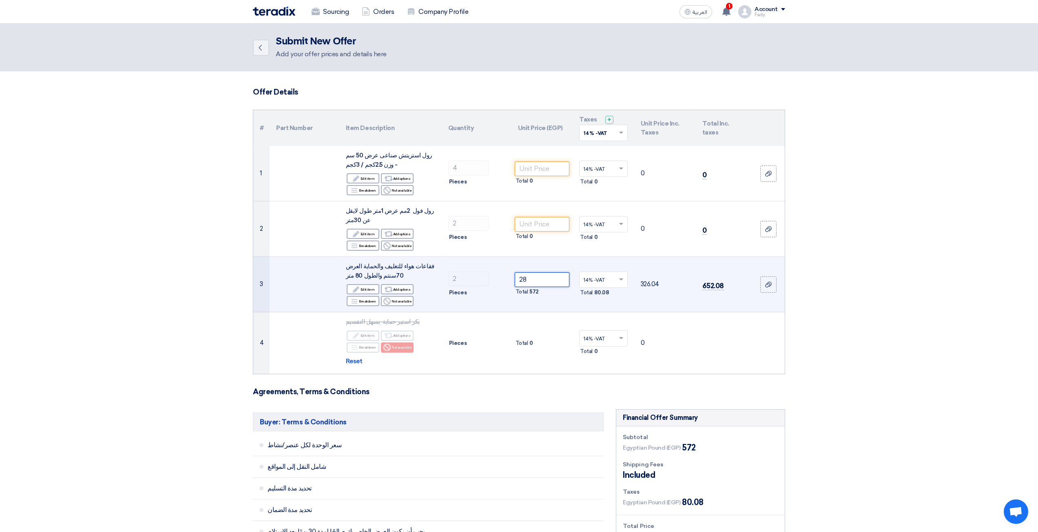
type input "2"
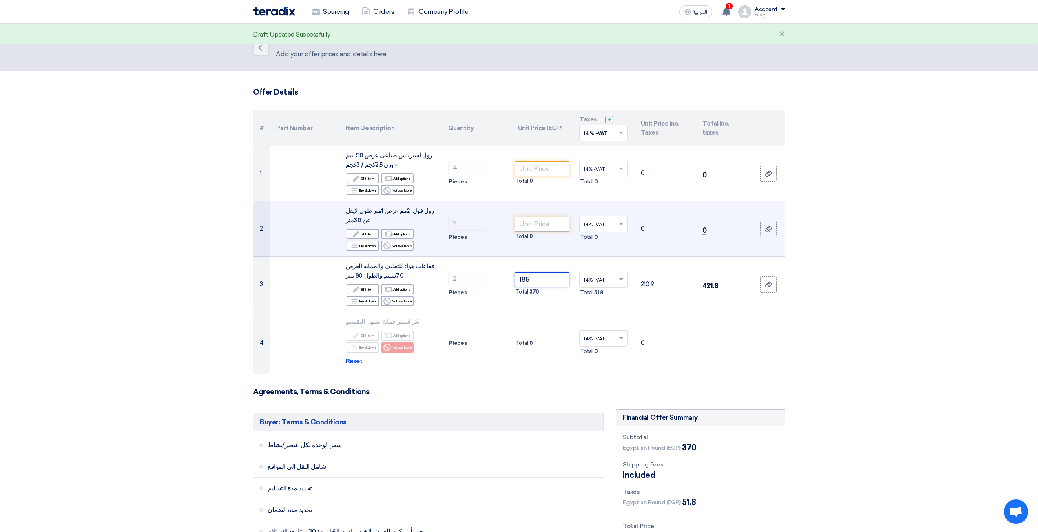
type input "185"
click at [538, 221] on input "number" at bounding box center [542, 224] width 55 height 15
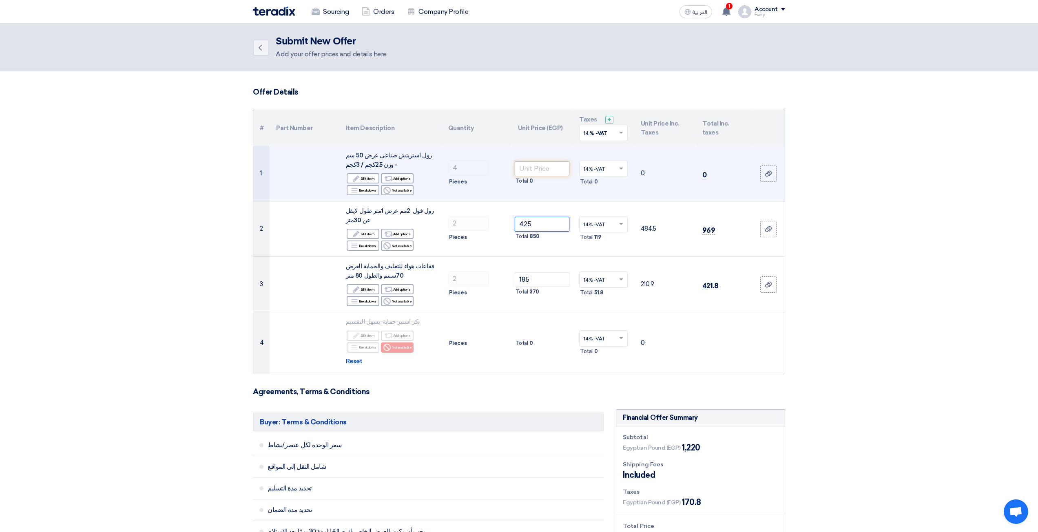
type input "425"
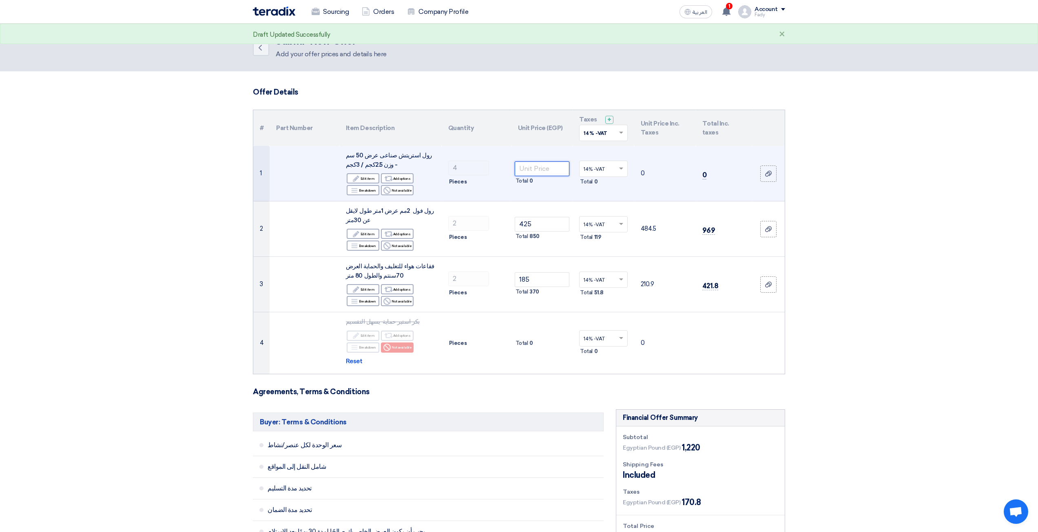
click at [529, 169] on input "number" at bounding box center [542, 168] width 55 height 15
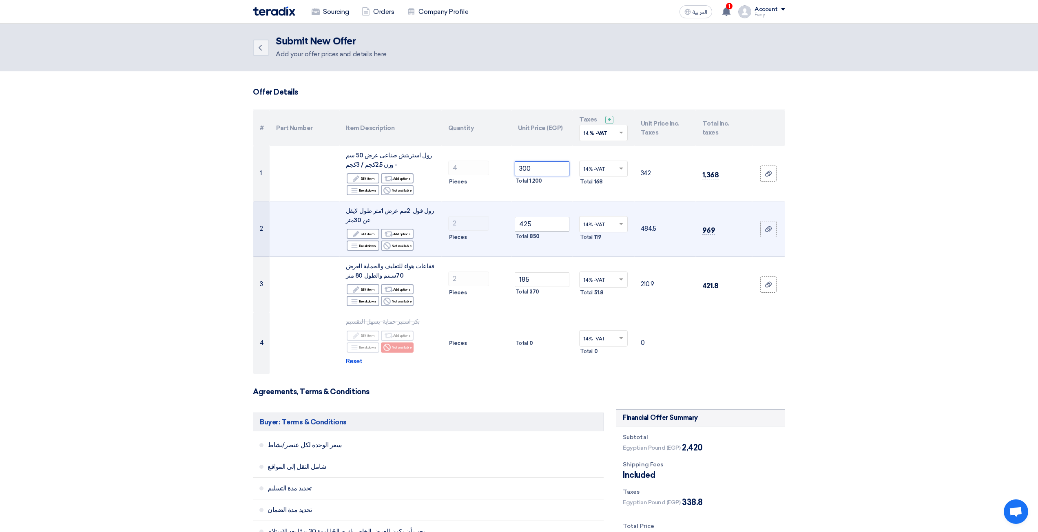
type input "300"
click at [542, 227] on input "425" at bounding box center [542, 224] width 55 height 15
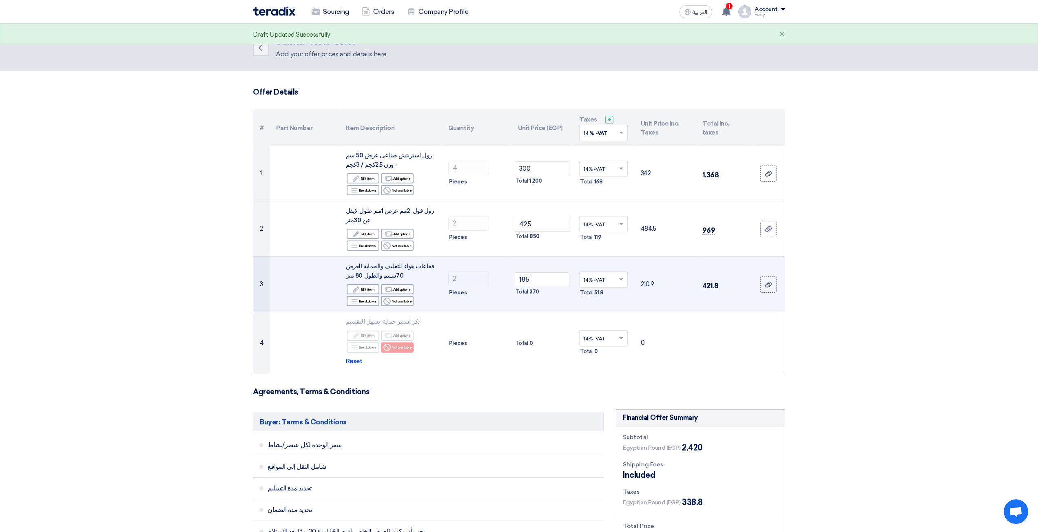
click at [547, 288] on div "Total 370" at bounding box center [542, 292] width 55 height 10
click at [547, 282] on input "185" at bounding box center [542, 279] width 55 height 15
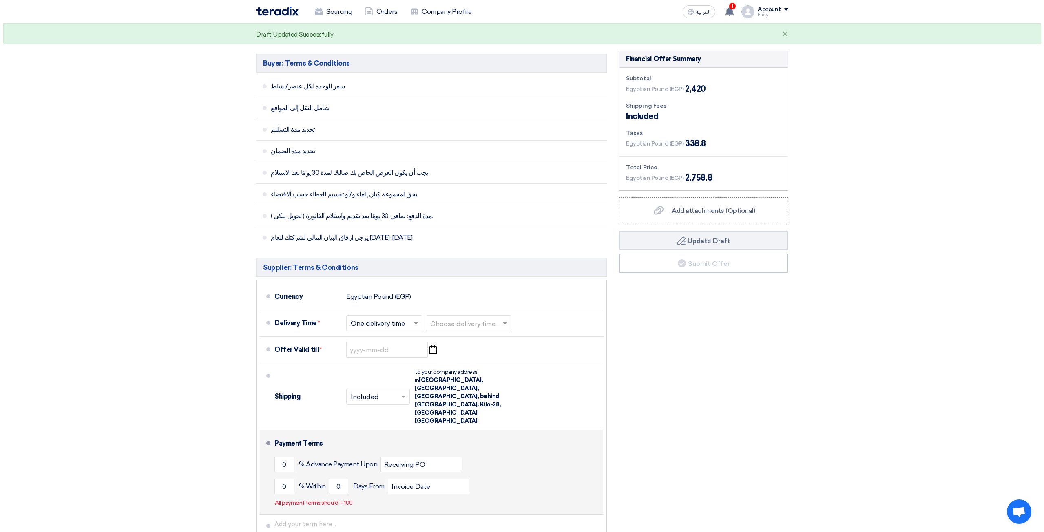
scroll to position [367, 0]
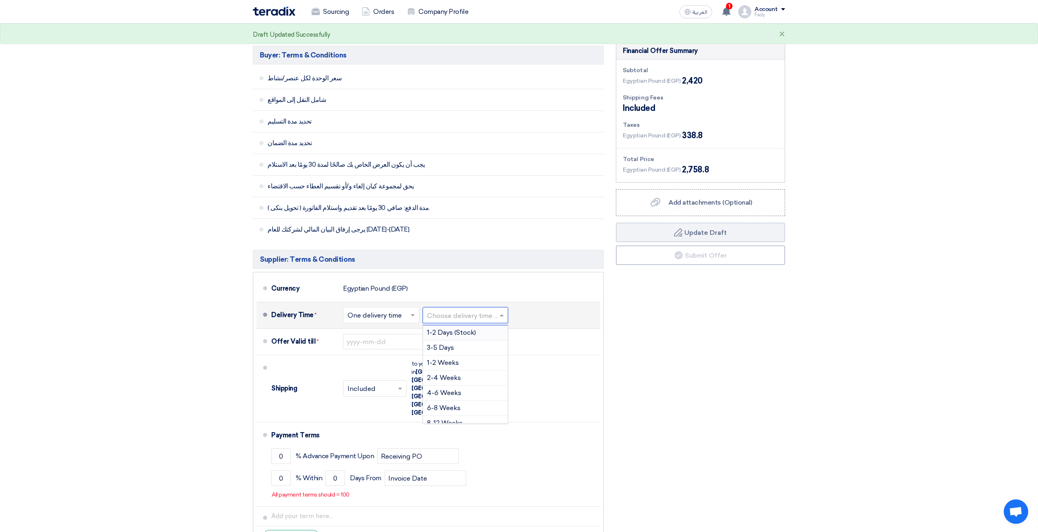
click at [448, 310] on div at bounding box center [465, 316] width 85 height 12
click at [458, 346] on div "3-5 Days" at bounding box center [465, 348] width 85 height 15
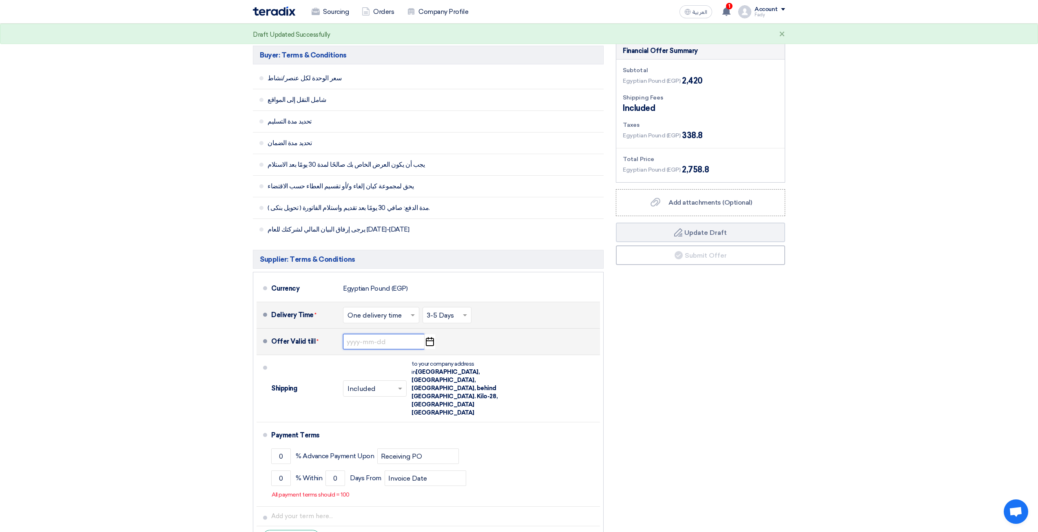
click at [364, 337] on input at bounding box center [384, 341] width 82 height 15
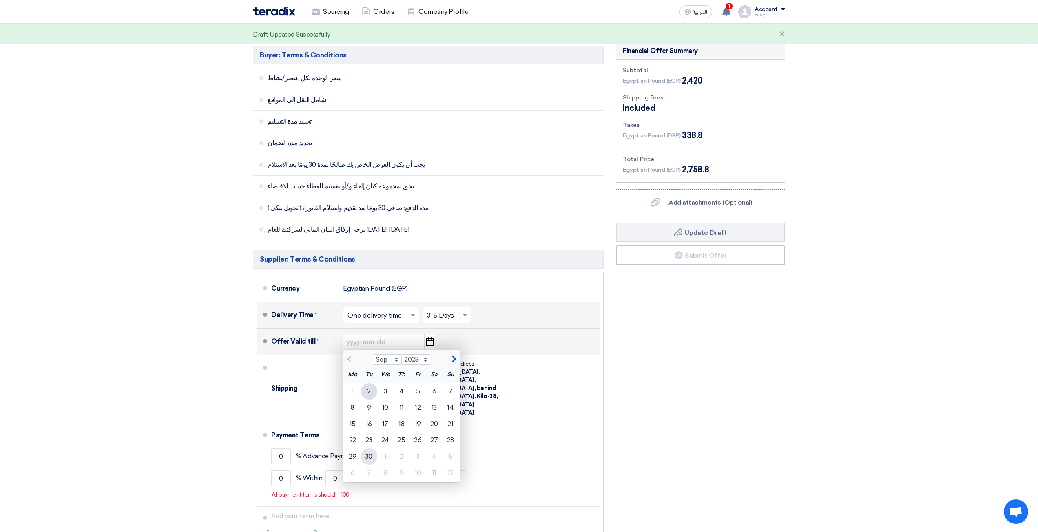
click at [373, 462] on div "30" at bounding box center [369, 457] width 16 height 16
type input "[DATE]"
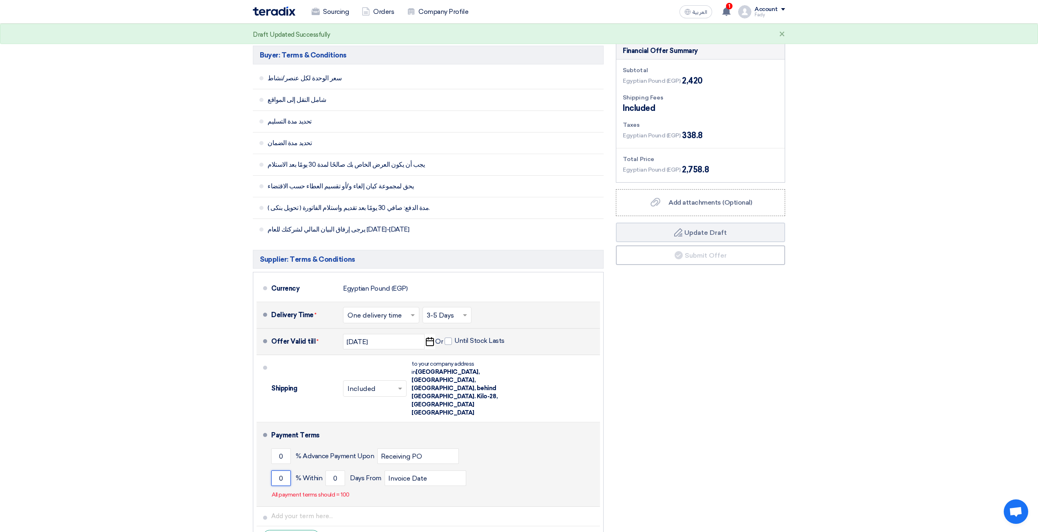
click at [269, 449] on li "Payment Terms 0 % Advance Payment Upon Receiving PO 0 % Within 0" at bounding box center [428, 464] width 343 height 84
click at [284, 471] on input "3" at bounding box center [281, 478] width 20 height 15
click at [285, 471] on input "31" at bounding box center [281, 478] width 20 height 15
click at [284, 471] on input "31" at bounding box center [281, 478] width 20 height 15
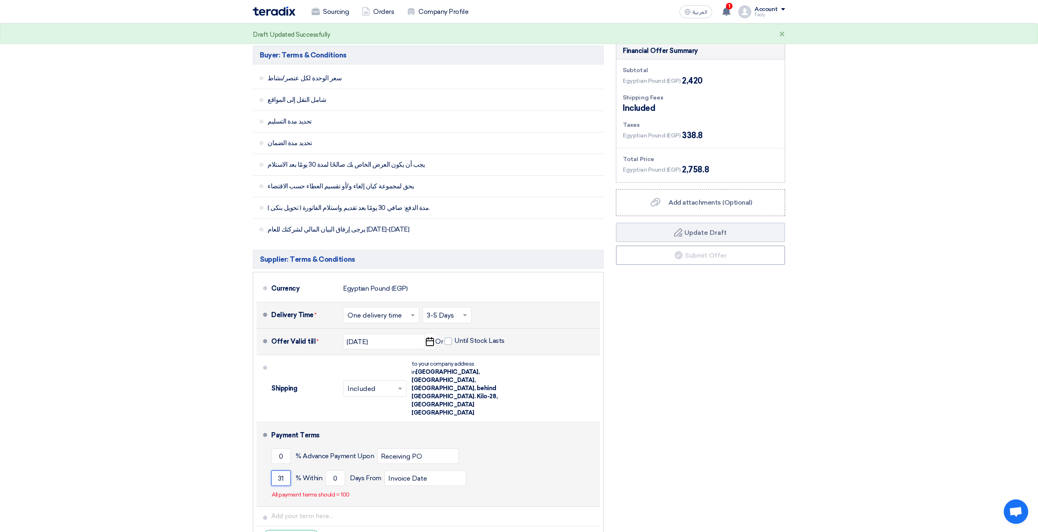
click at [284, 471] on input "31" at bounding box center [281, 478] width 20 height 15
type input "100"
drag, startPoint x: 341, startPoint y: 457, endPoint x: 316, endPoint y: 452, distance: 24.9
click at [316, 467] on div "100 % [DATE] From Invoice Date" at bounding box center [433, 478] width 325 height 22
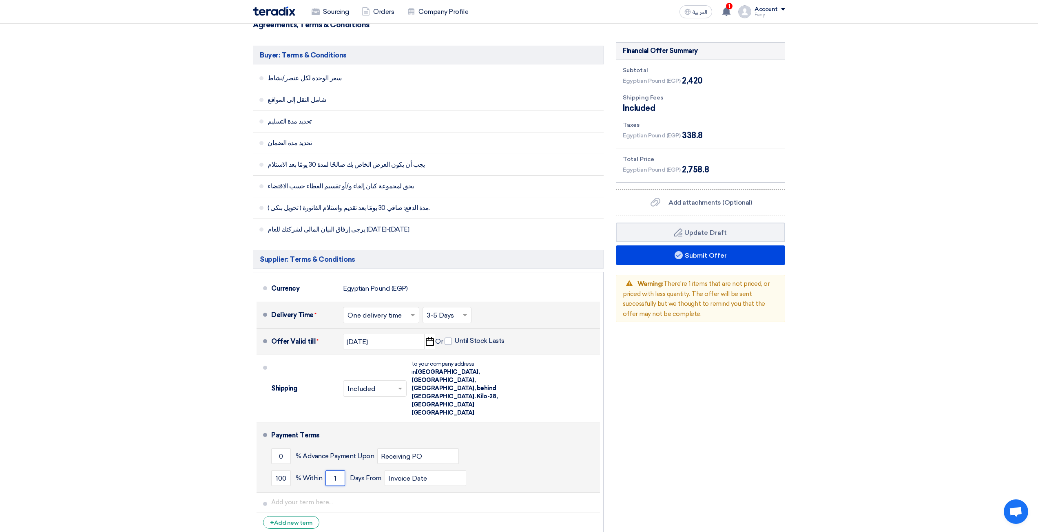
click at [339, 471] on input "1" at bounding box center [335, 478] width 20 height 15
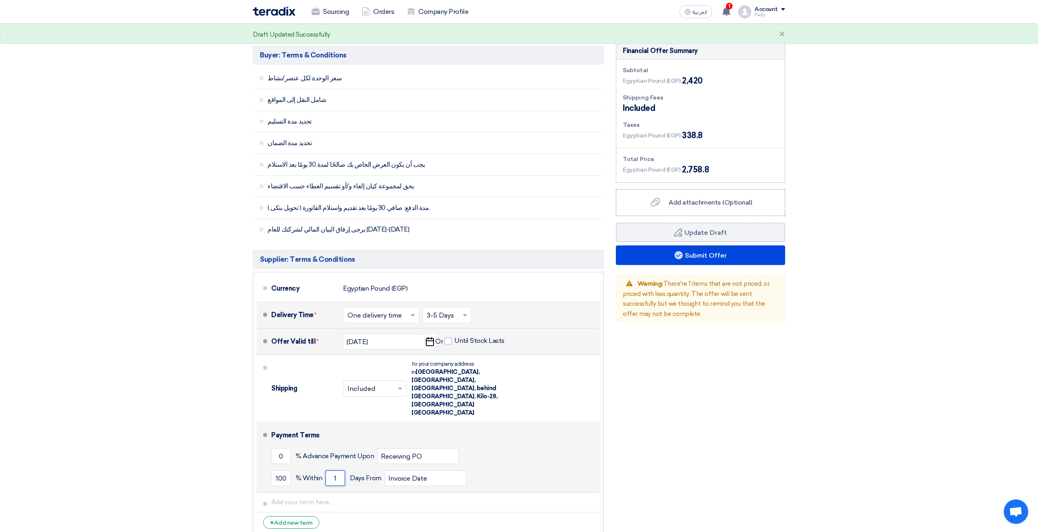
click at [339, 471] on input "1" at bounding box center [335, 478] width 20 height 15
click at [336, 471] on input "13" at bounding box center [335, 478] width 20 height 15
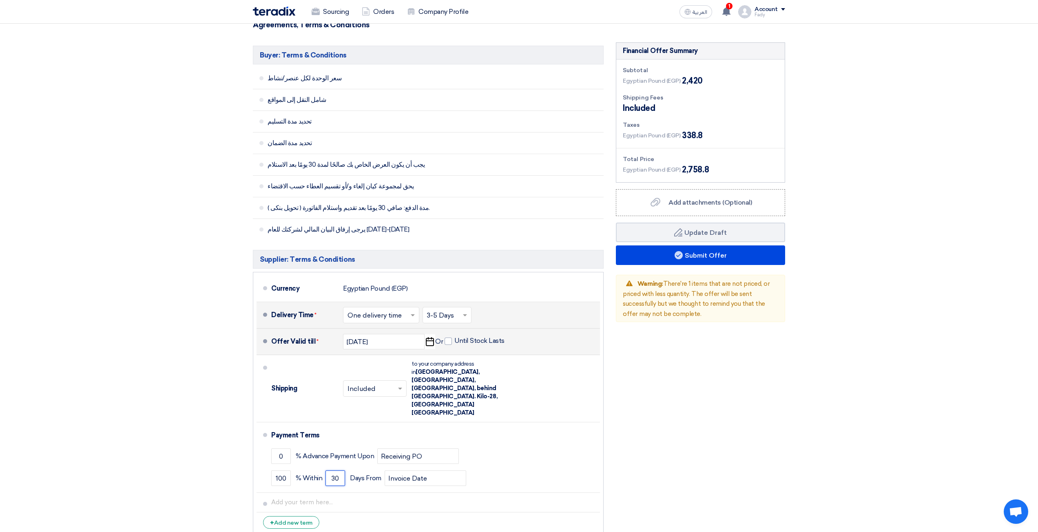
type input "30"
click at [834, 405] on section "Offer Details # Part Number Item Description Quantity Unit Price (EGP) Taxes + …" at bounding box center [519, 135] width 1038 height 862
click at [756, 266] on div "Financial Offer Summary Subtotal Egyptian Pound (EGP) 2,420 Shipping Fees" at bounding box center [700, 291] width 181 height 498
click at [756, 264] on button "Submit Offer" at bounding box center [700, 256] width 169 height 20
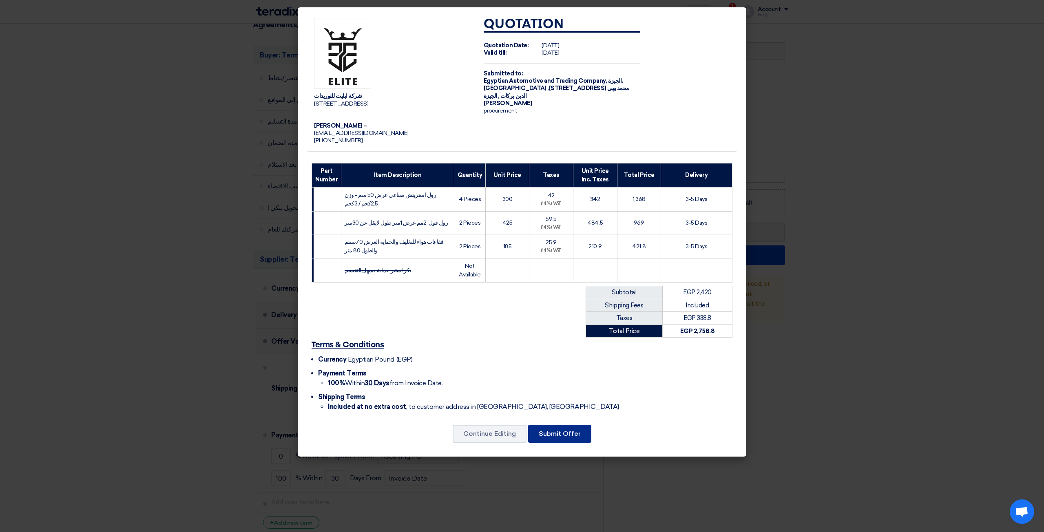
click at [564, 435] on button "Submit Offer" at bounding box center [559, 434] width 63 height 18
